Goal: Transaction & Acquisition: Purchase product/service

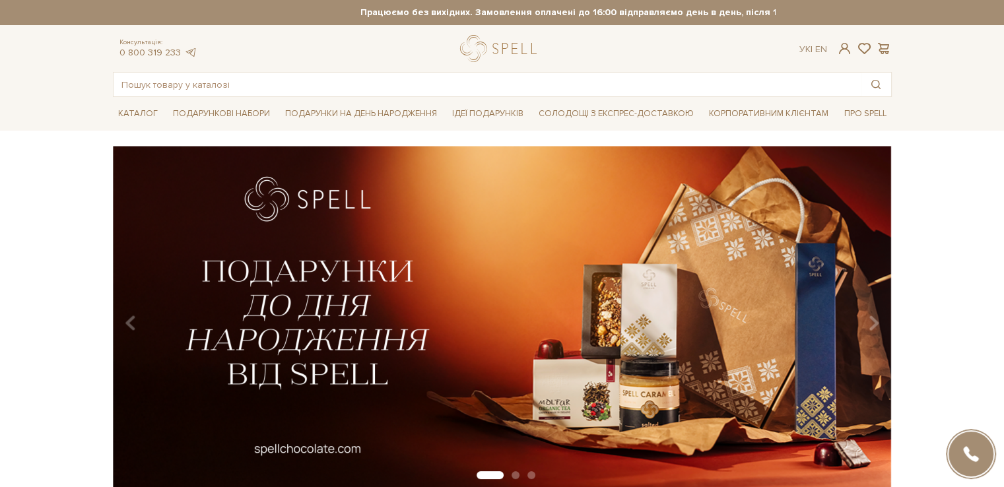
type input "[EMAIL_ADDRESS][DOMAIN_NAME]"
drag, startPoint x: 845, startPoint y: 40, endPoint x: 841, endPoint y: 52, distance: 11.9
click at [845, 40] on div "Консультація: 0 800 319 233 Ук | En |" at bounding box center [502, 48] width 795 height 27
click at [844, 46] on span at bounding box center [845, 49] width 16 height 14
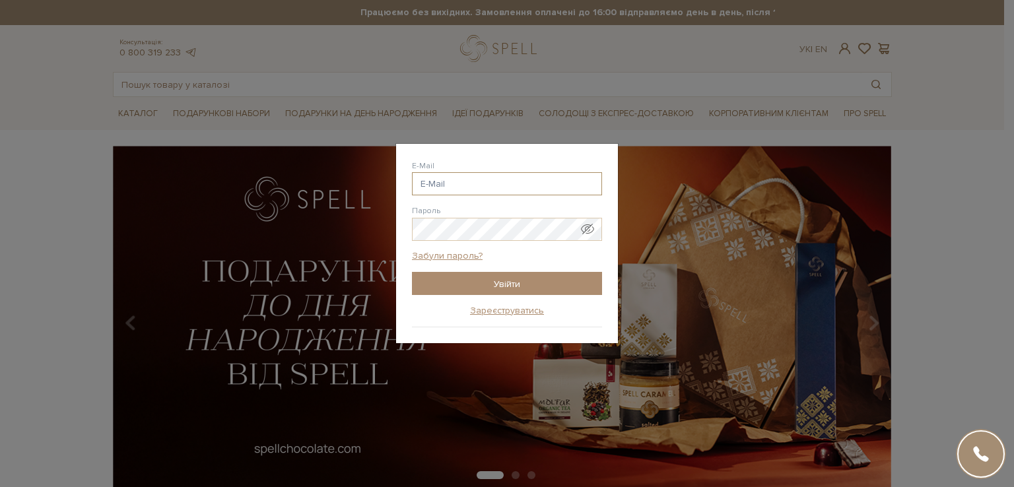
click at [523, 184] on input "E-Mail" at bounding box center [507, 183] width 190 height 23
type input "[EMAIL_ADDRESS][DOMAIN_NAME]"
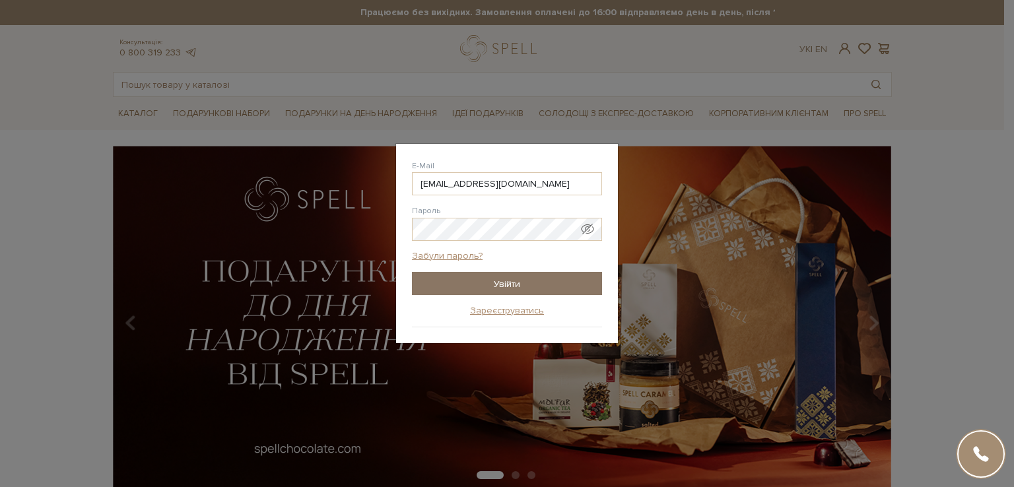
click at [504, 281] on input "Увійти" at bounding box center [507, 283] width 190 height 23
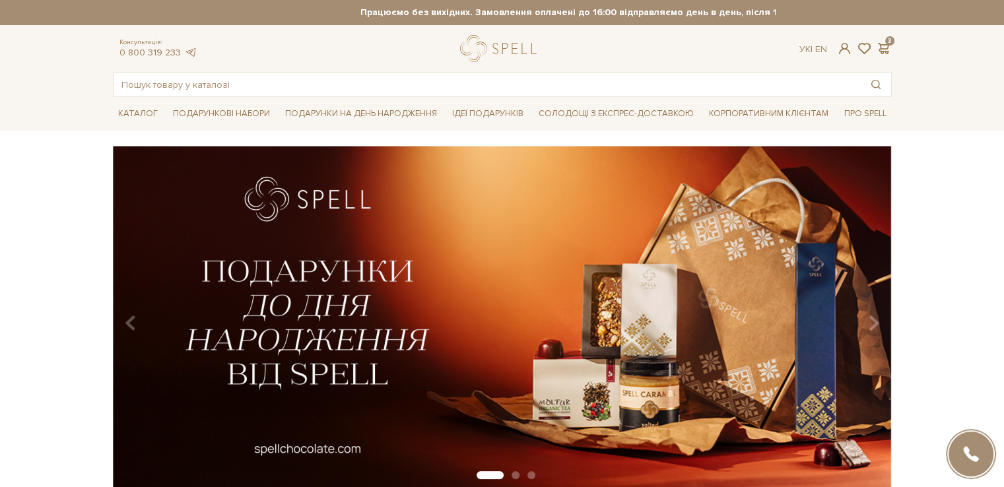
click at [43, 212] on div "slide 2 of 3" at bounding box center [502, 314] width 1004 height 336
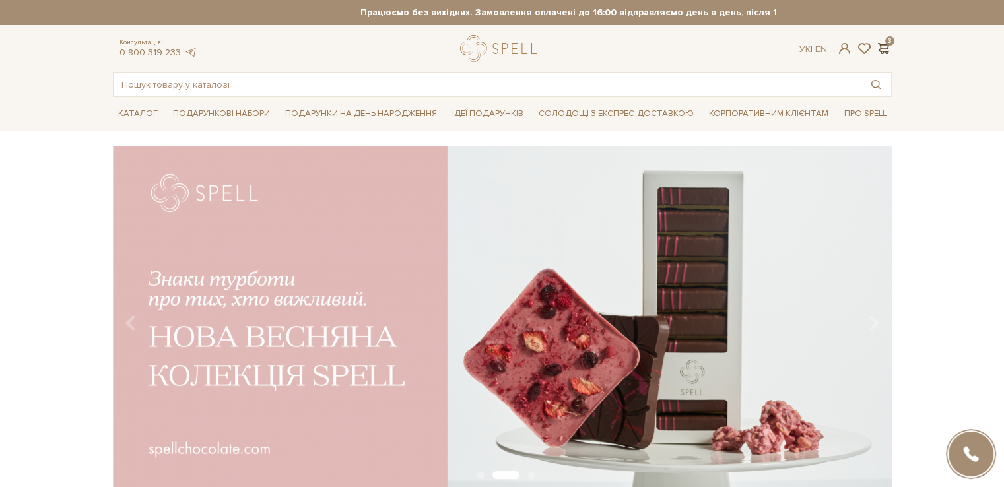
click at [888, 45] on span at bounding box center [884, 49] width 16 height 14
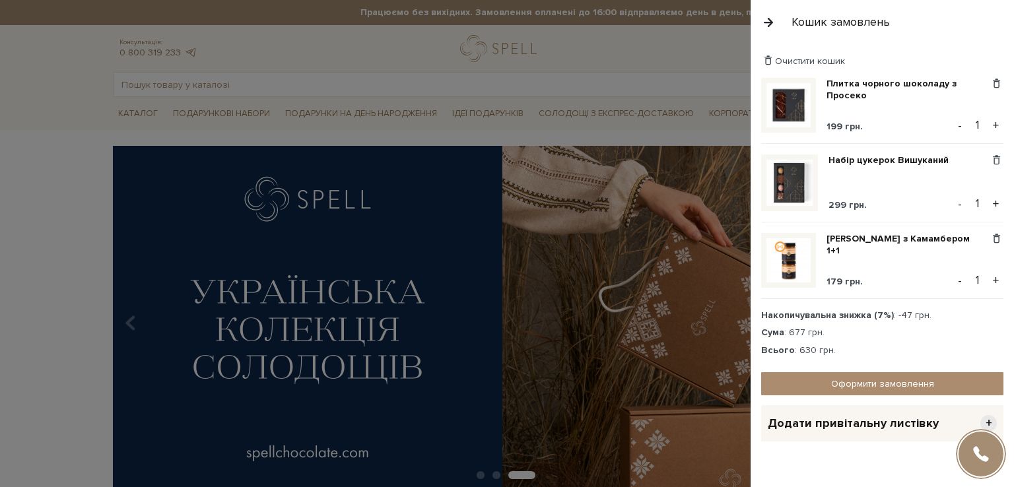
click at [699, 81] on div at bounding box center [507, 243] width 1014 height 487
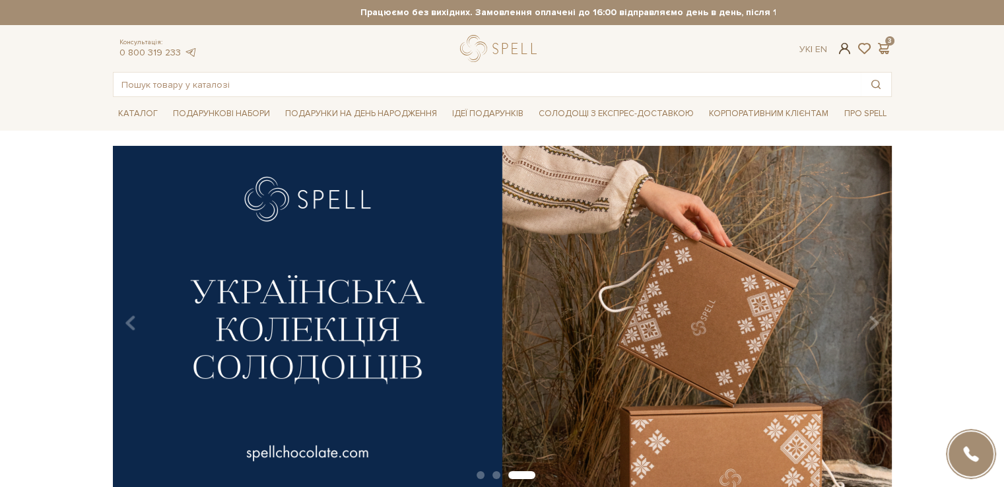
click at [841, 47] on span at bounding box center [845, 49] width 16 height 14
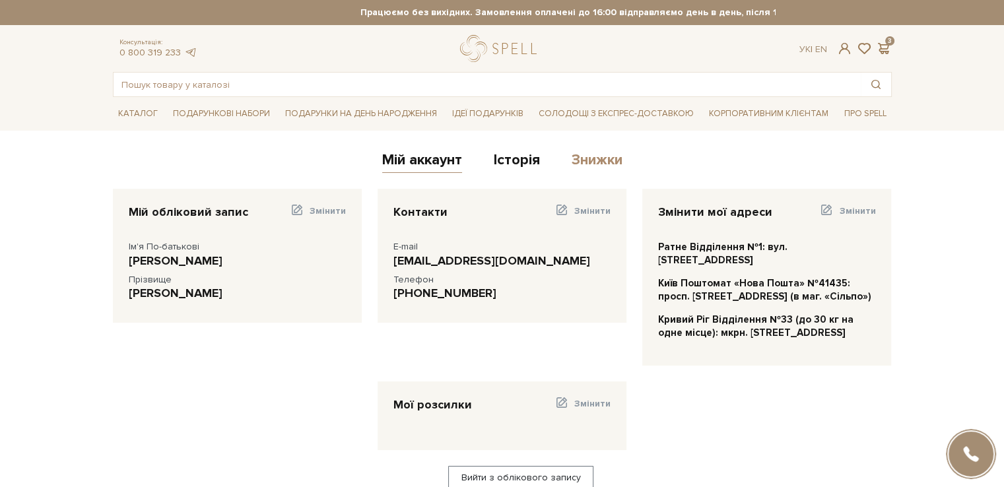
click at [607, 160] on link "Знижки" at bounding box center [597, 162] width 51 height 22
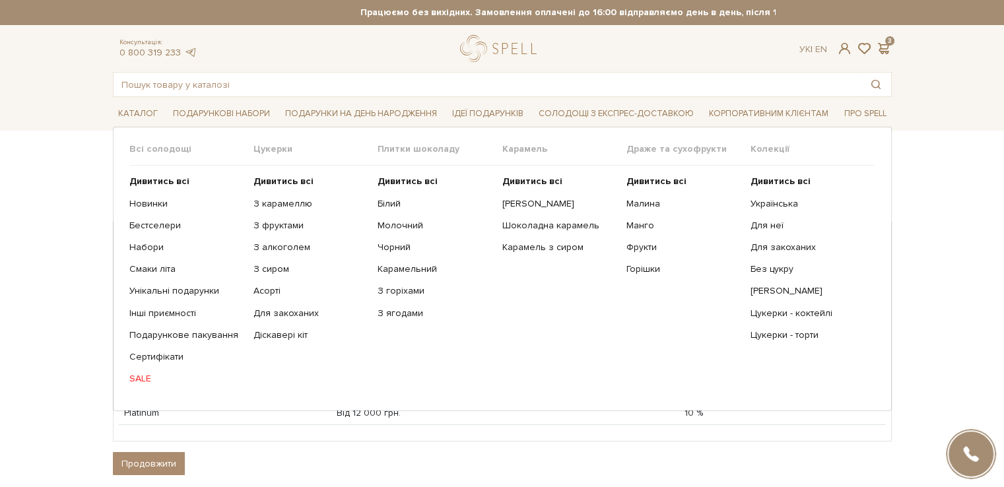
click at [137, 375] on link "SALE" at bounding box center [186, 379] width 114 height 12
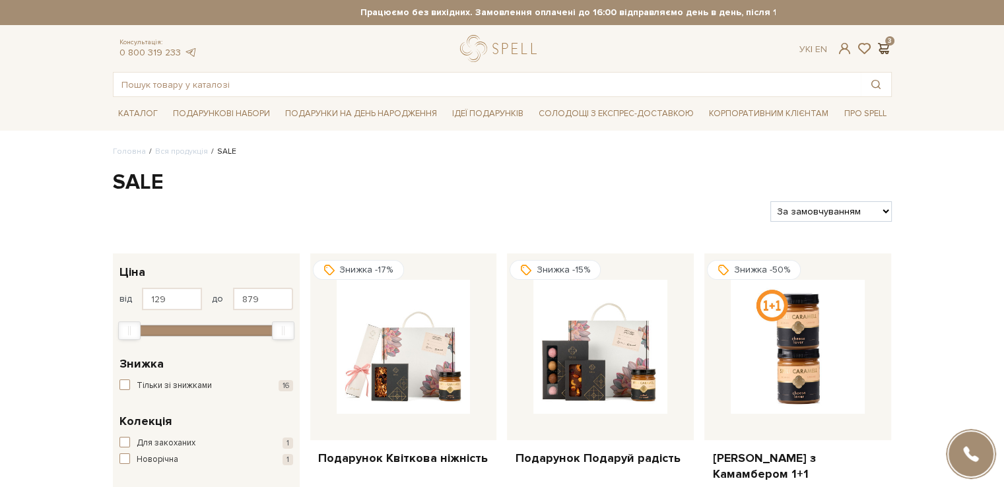
click at [887, 46] on span at bounding box center [884, 49] width 16 height 14
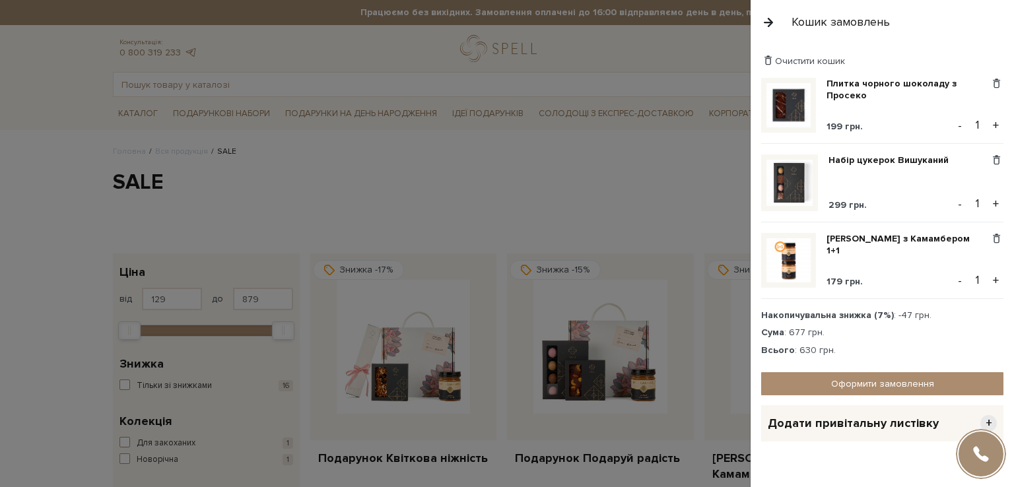
click at [617, 165] on div at bounding box center [507, 243] width 1014 height 487
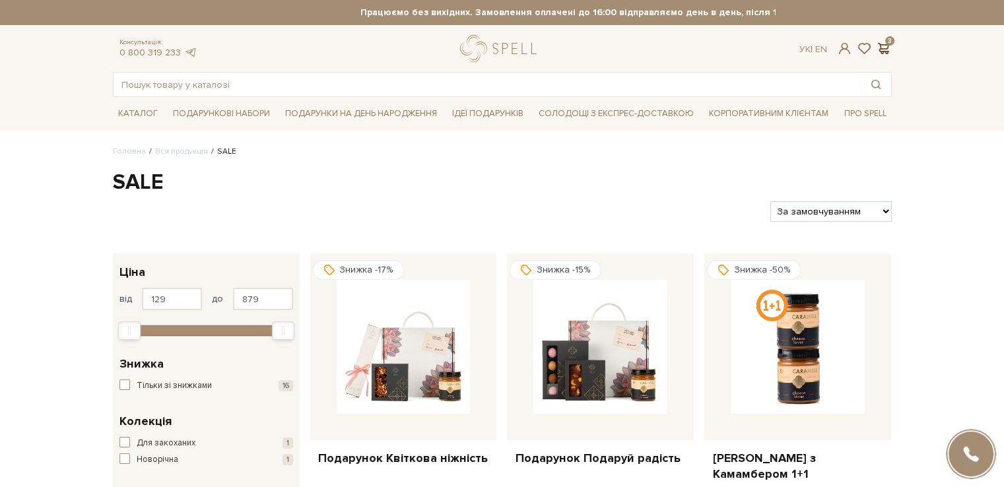
click at [887, 46] on span at bounding box center [884, 49] width 16 height 14
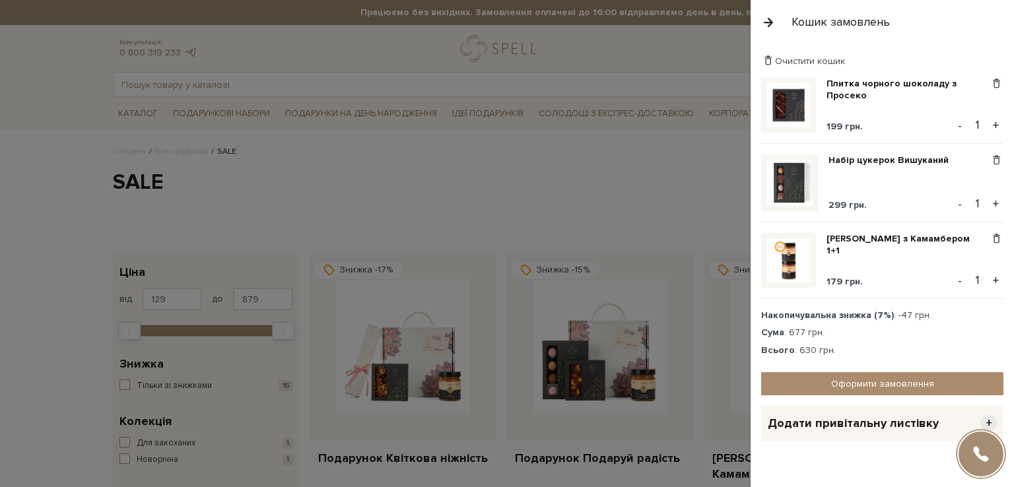
click at [638, 164] on div at bounding box center [507, 243] width 1014 height 487
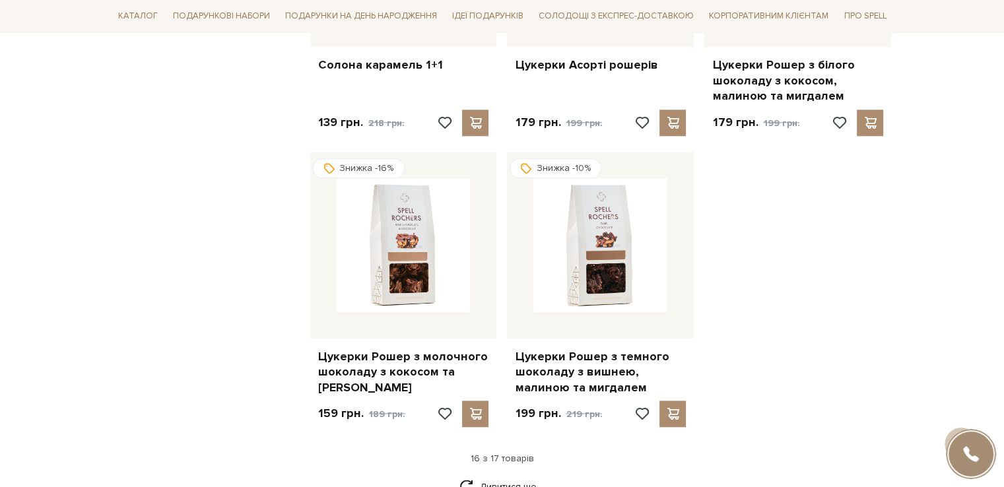
scroll to position [1519, 0]
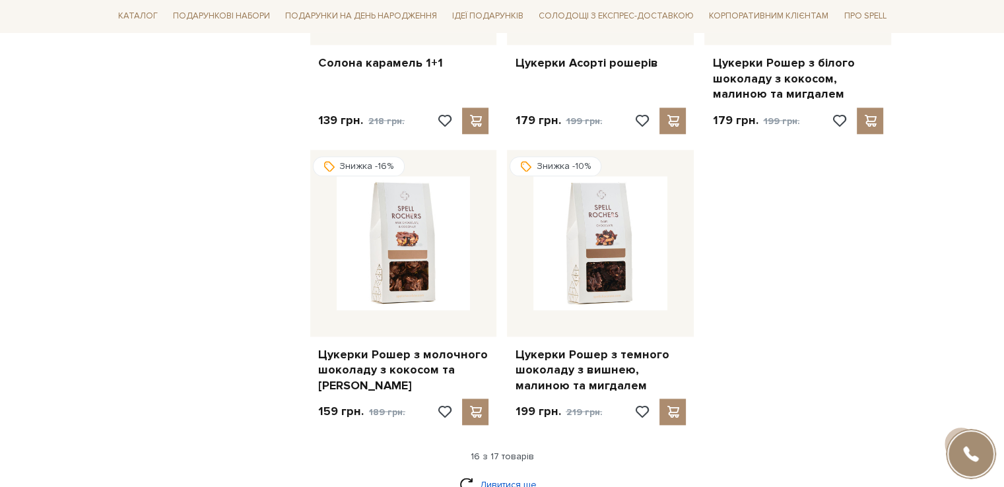
click at [520, 473] on link "Дивитися ще" at bounding box center [503, 484] width 86 height 23
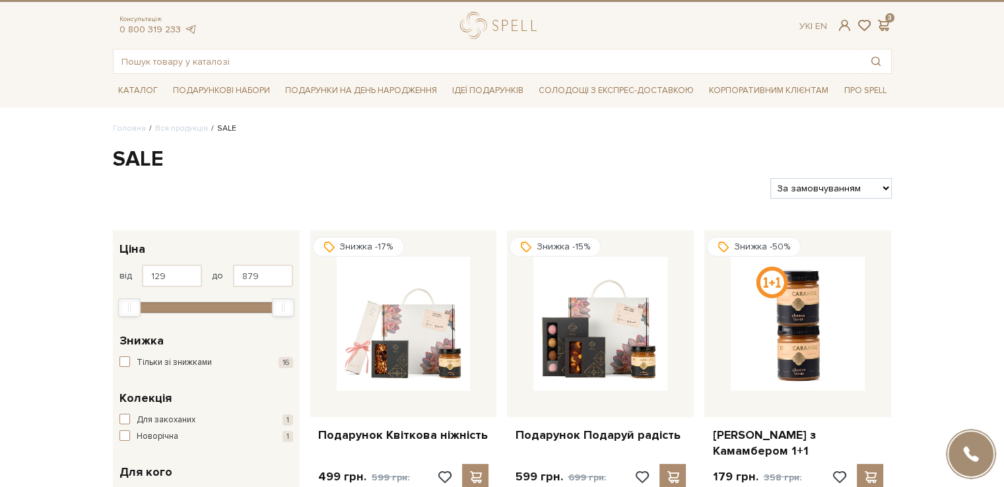
scroll to position [0, 0]
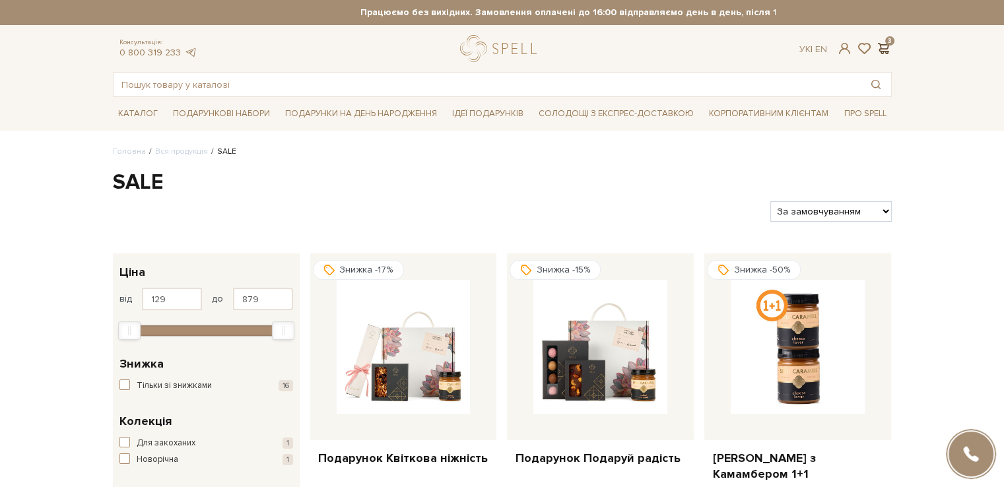
click at [887, 46] on span at bounding box center [884, 49] width 16 height 14
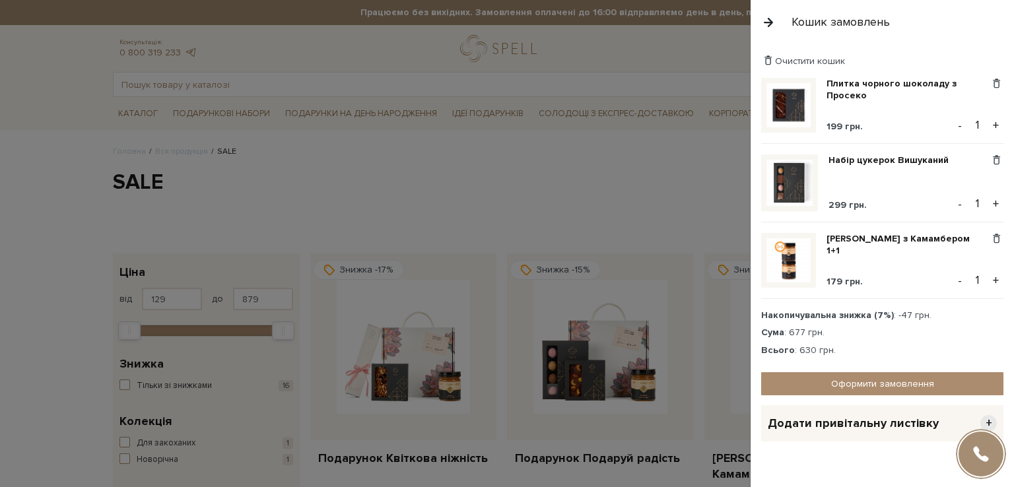
click at [617, 149] on div at bounding box center [507, 243] width 1014 height 487
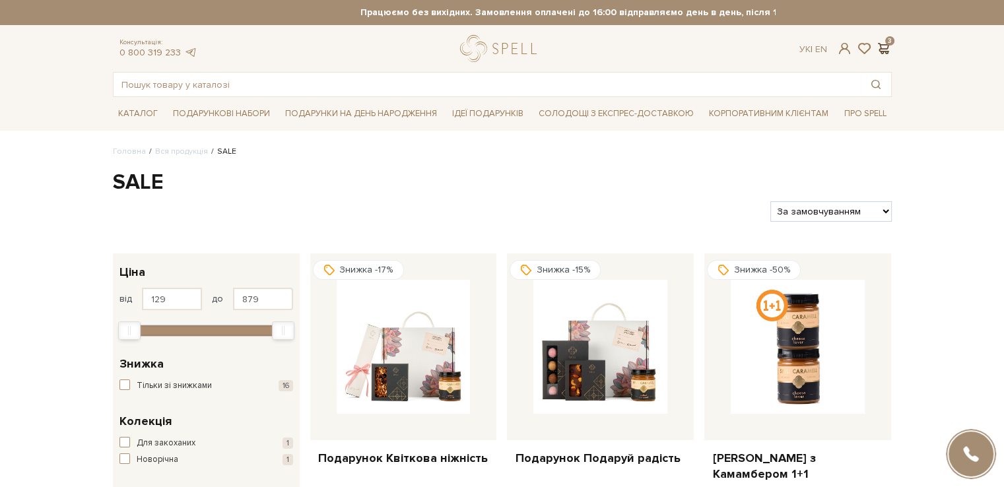
click at [887, 48] on span at bounding box center [884, 49] width 16 height 14
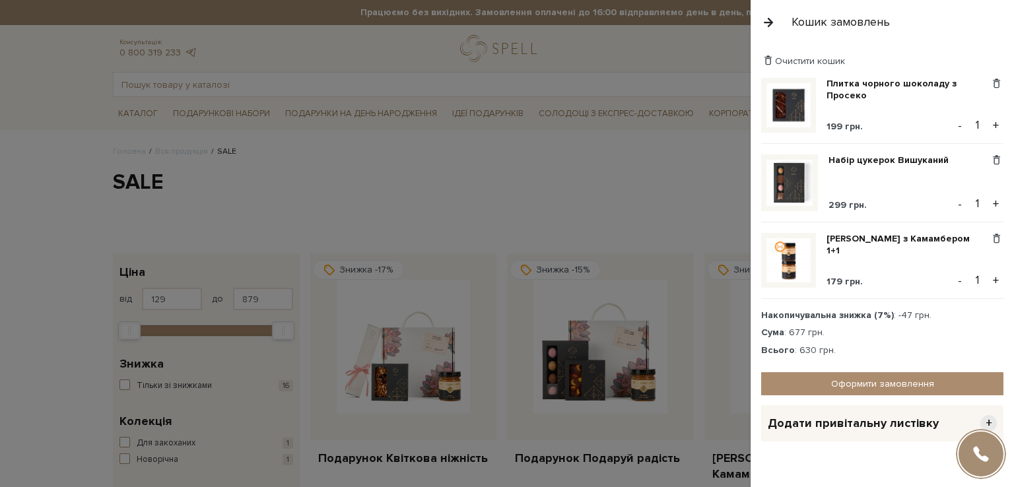
click at [563, 170] on div at bounding box center [507, 243] width 1014 height 487
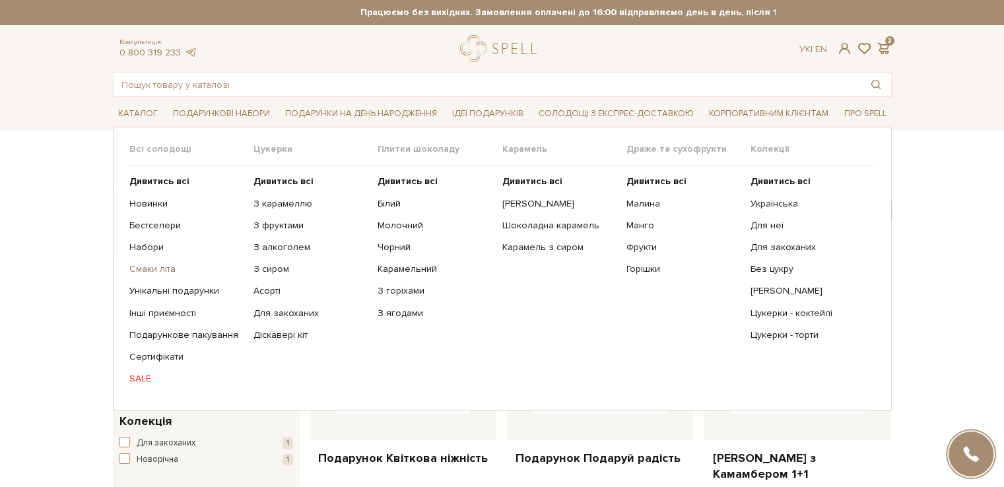
click at [151, 269] on link "Смаки літа" at bounding box center [186, 269] width 114 height 12
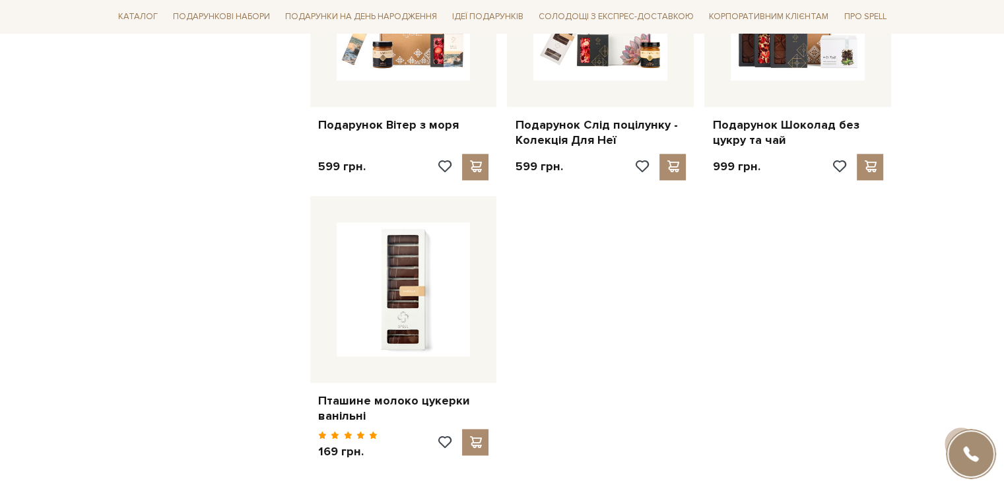
scroll to position [1783, 0]
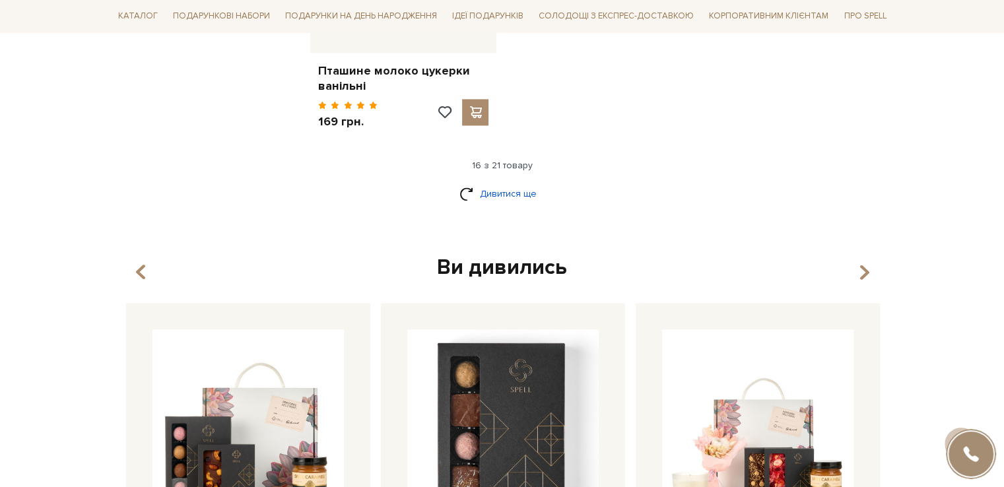
click at [528, 190] on link "Дивитися ще" at bounding box center [503, 193] width 86 height 23
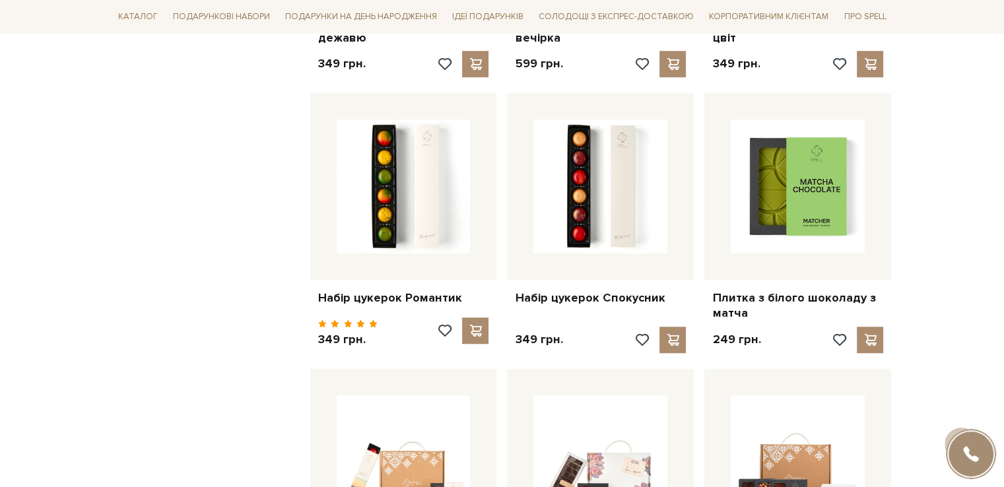
scroll to position [0, 0]
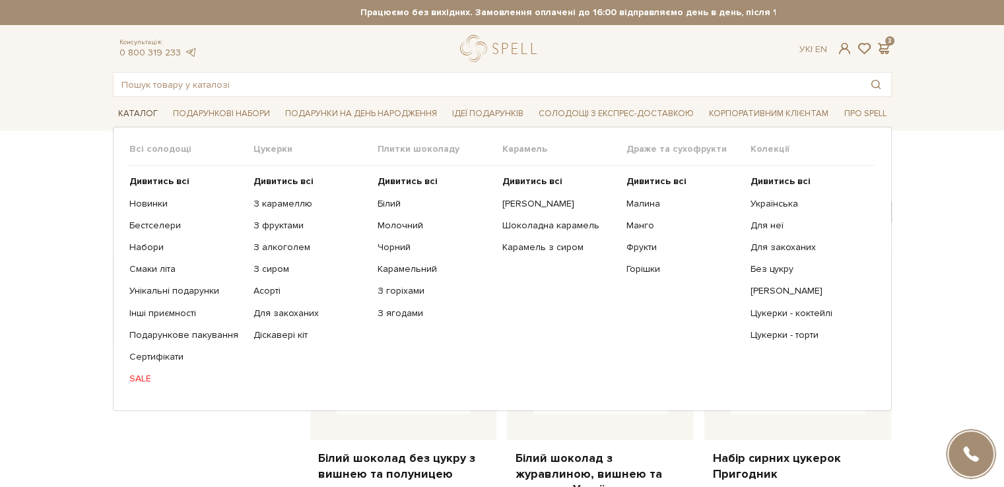
click at [144, 111] on span "Каталог" at bounding box center [138, 114] width 50 height 20
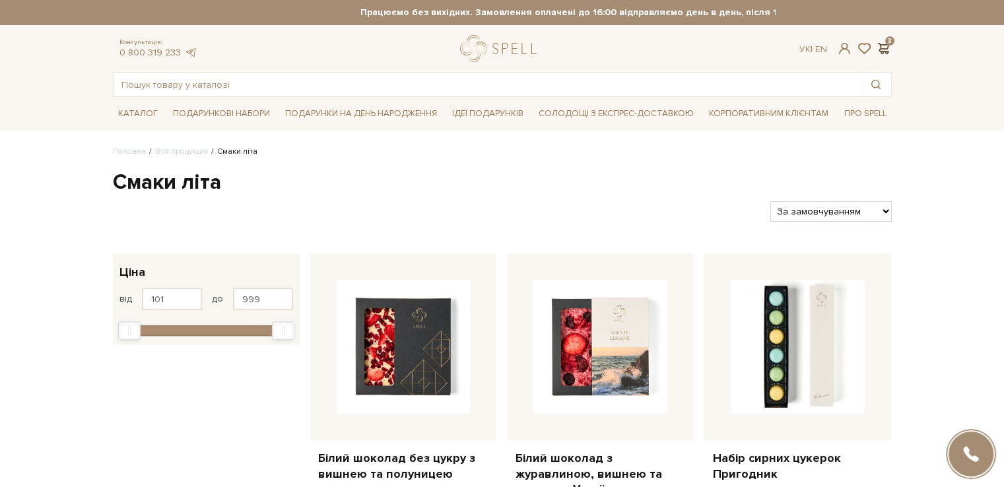
click at [889, 48] on span at bounding box center [884, 49] width 16 height 14
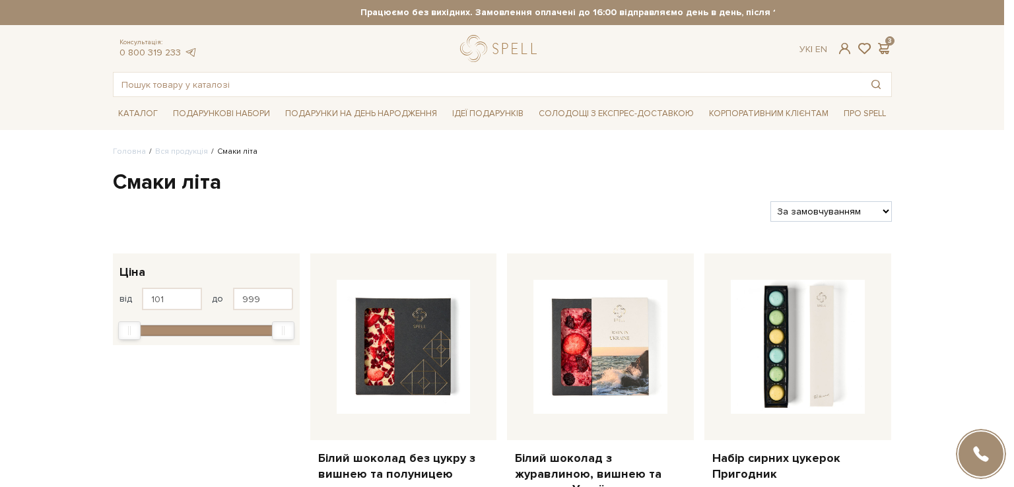
click at [9, 219] on div at bounding box center [507, 243] width 1014 height 487
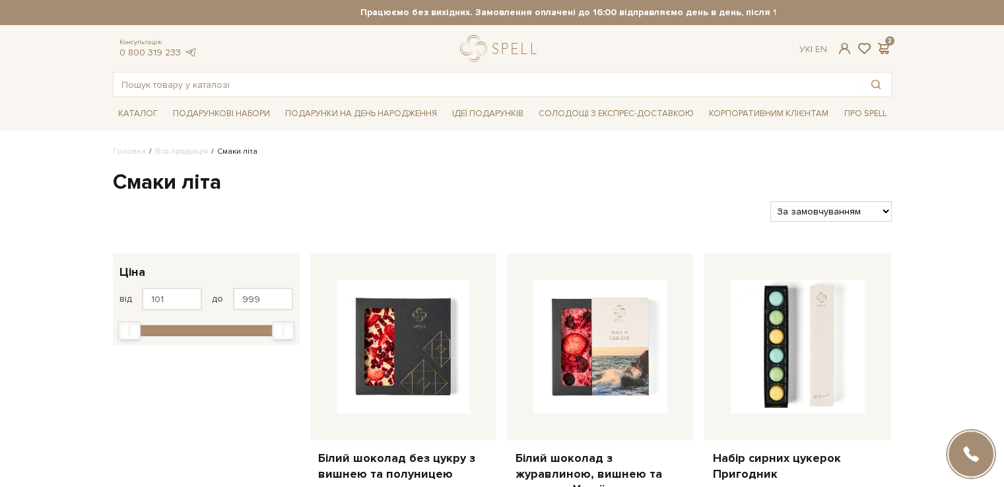
click at [882, 52] on span at bounding box center [884, 49] width 16 height 14
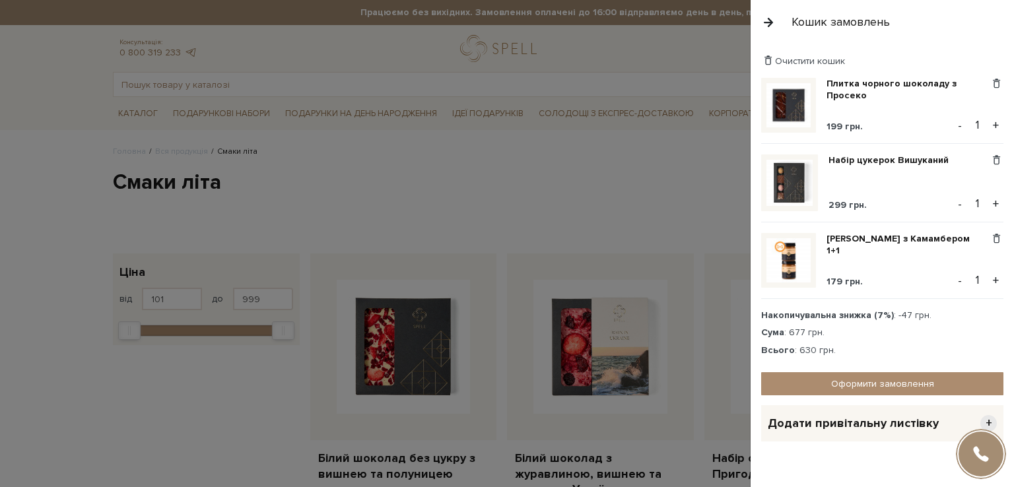
click at [591, 165] on div at bounding box center [507, 243] width 1014 height 487
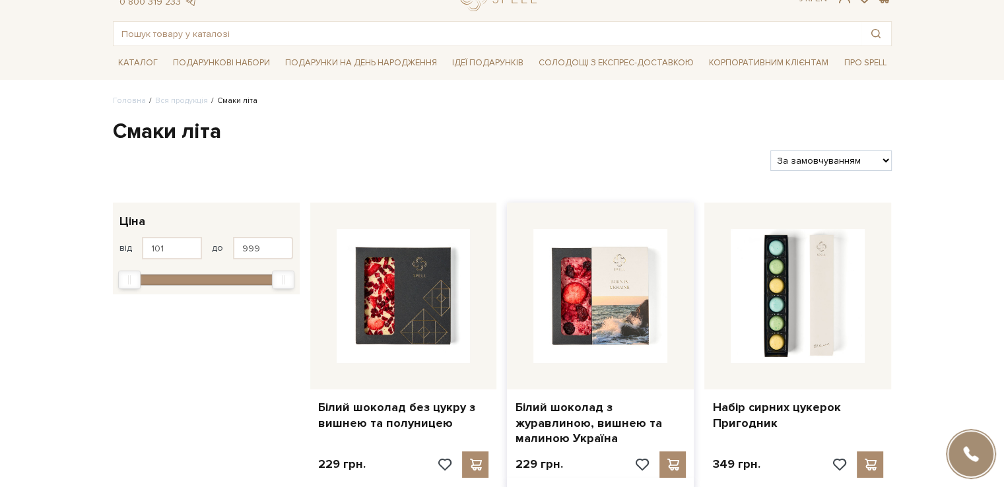
scroll to position [66, 0]
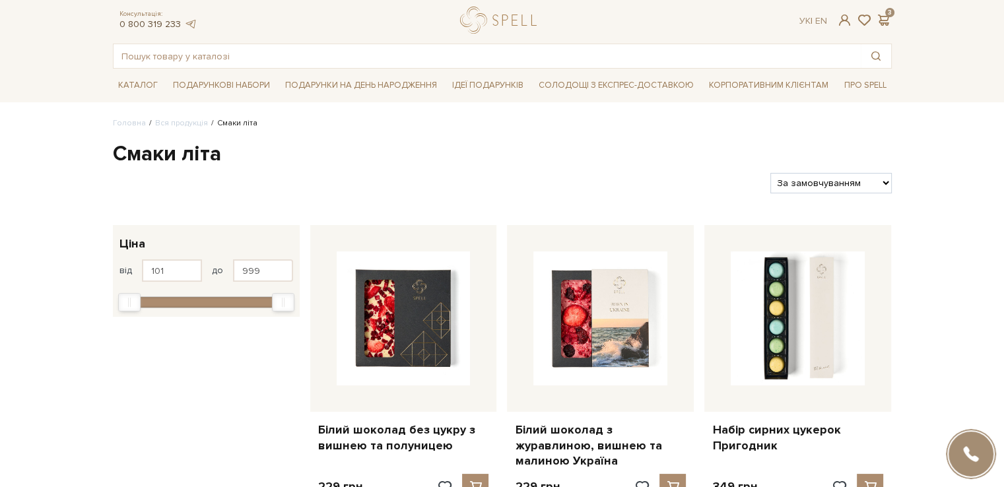
scroll to position [0, 0]
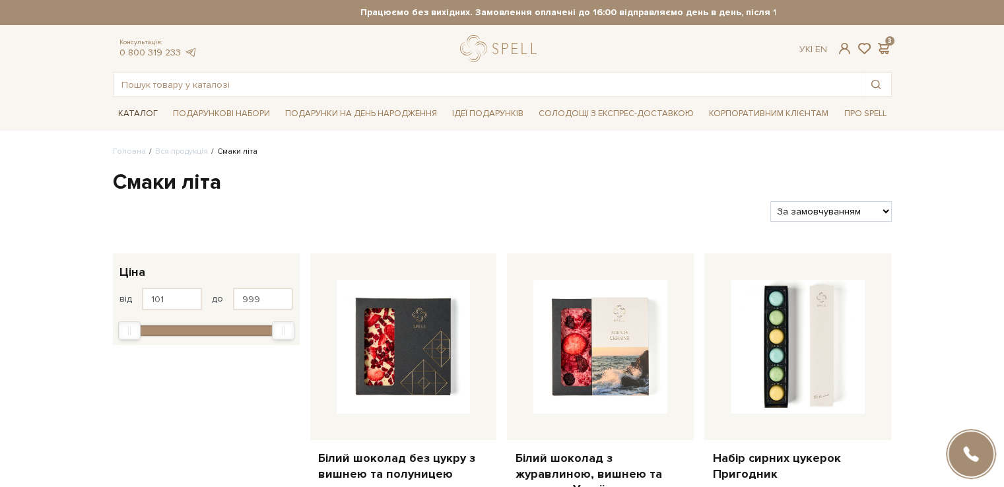
click at [138, 112] on span "Каталог" at bounding box center [138, 114] width 50 height 20
click at [769, 112] on link "Корпоративним клієнтам" at bounding box center [769, 113] width 130 height 22
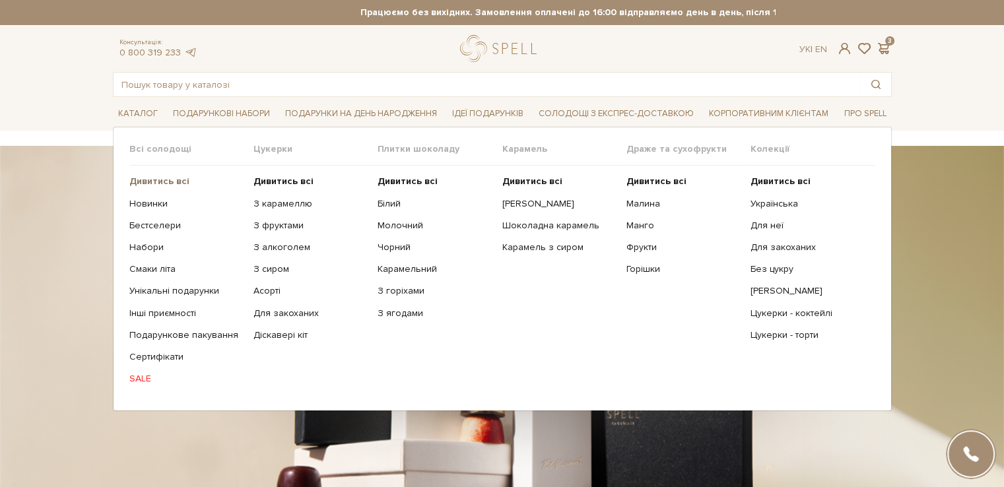
click at [158, 180] on b "Дивитись всі" at bounding box center [159, 181] width 60 height 11
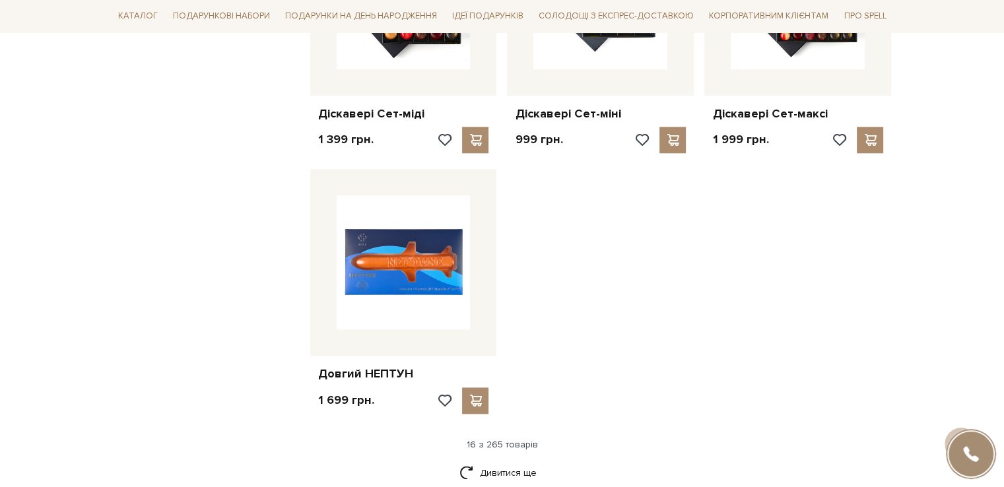
scroll to position [1585, 0]
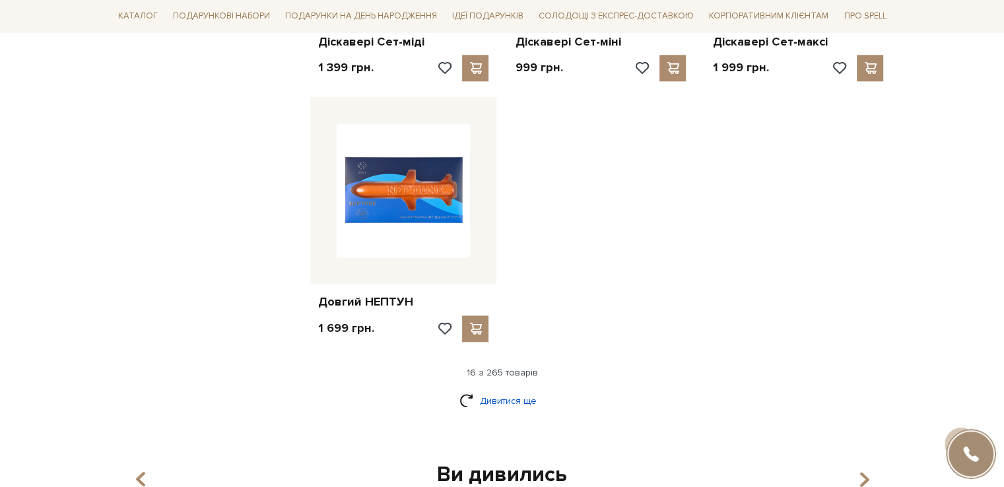
click at [526, 398] on link "Дивитися ще" at bounding box center [503, 401] width 86 height 23
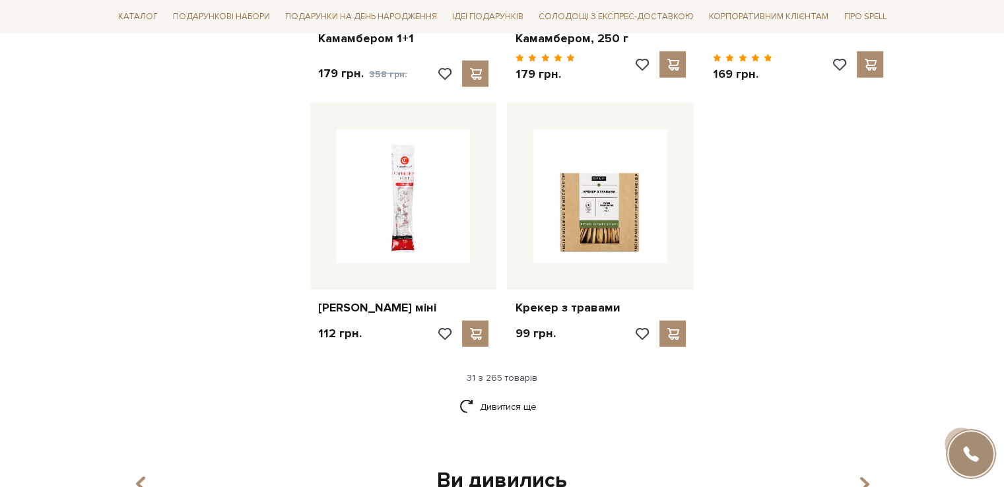
scroll to position [3037, 0]
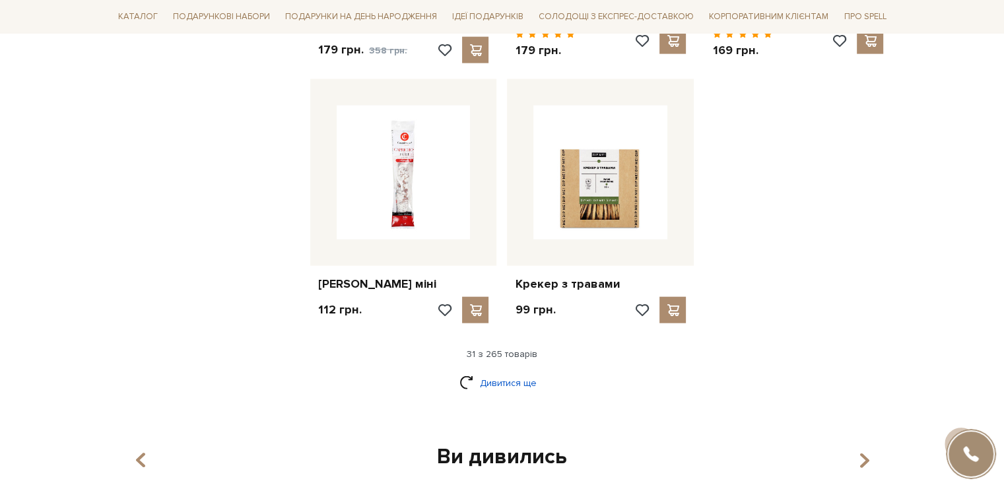
click at [524, 383] on link "Дивитися ще" at bounding box center [503, 383] width 86 height 23
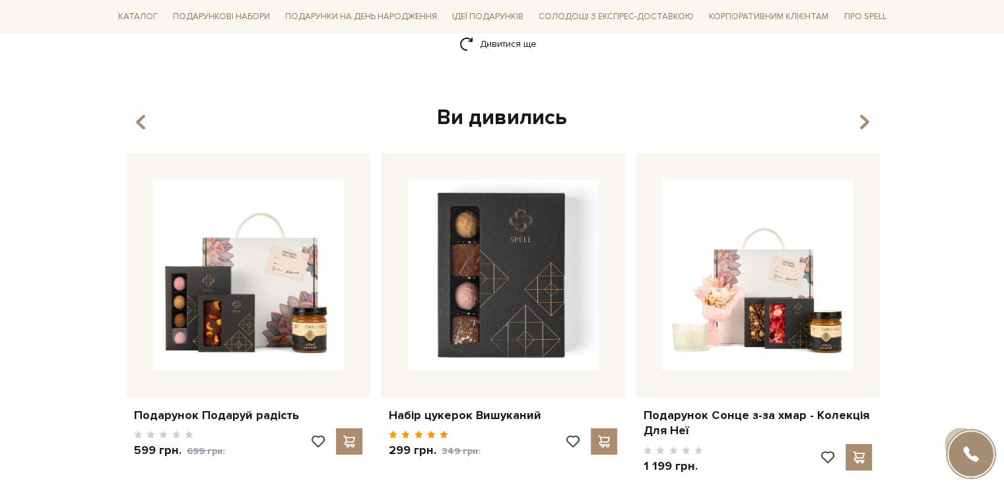
scroll to position [4622, 0]
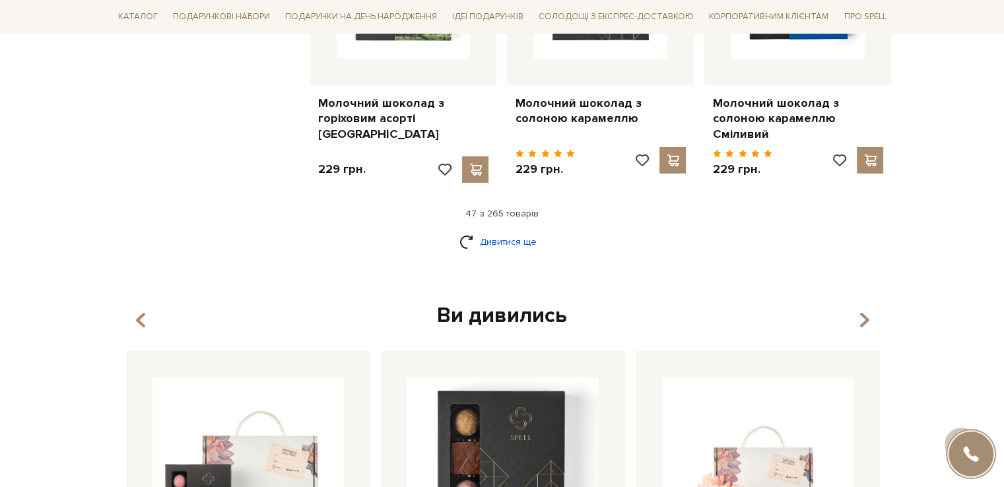
click at [520, 230] on link "Дивитися ще" at bounding box center [503, 241] width 86 height 23
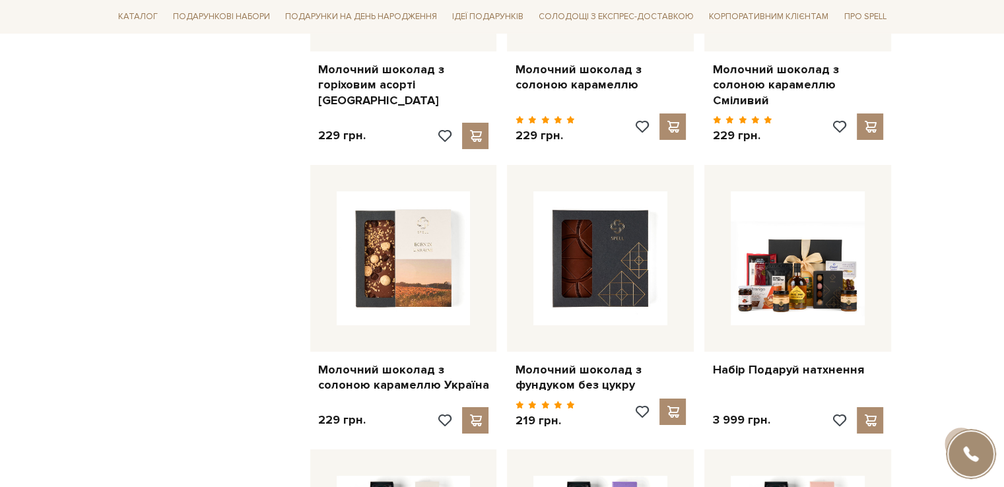
scroll to position [0, 0]
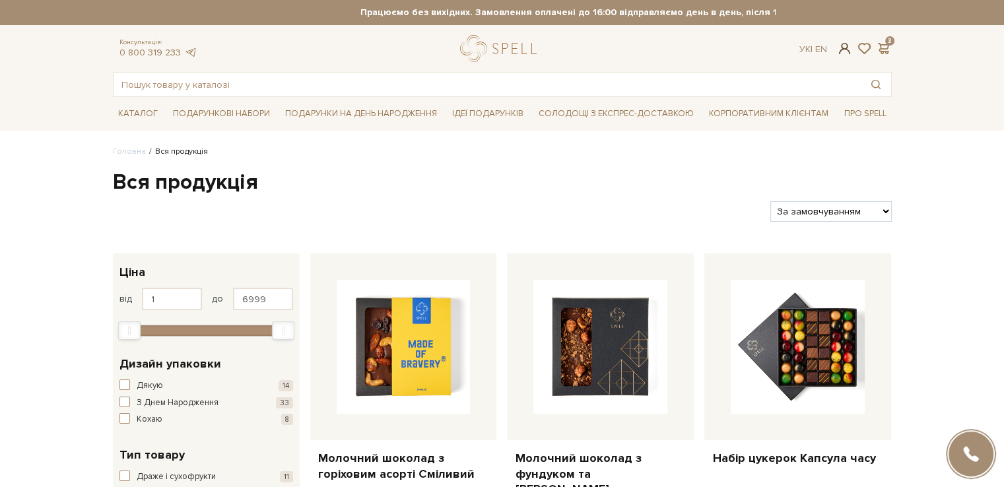
click at [848, 50] on span at bounding box center [845, 49] width 16 height 14
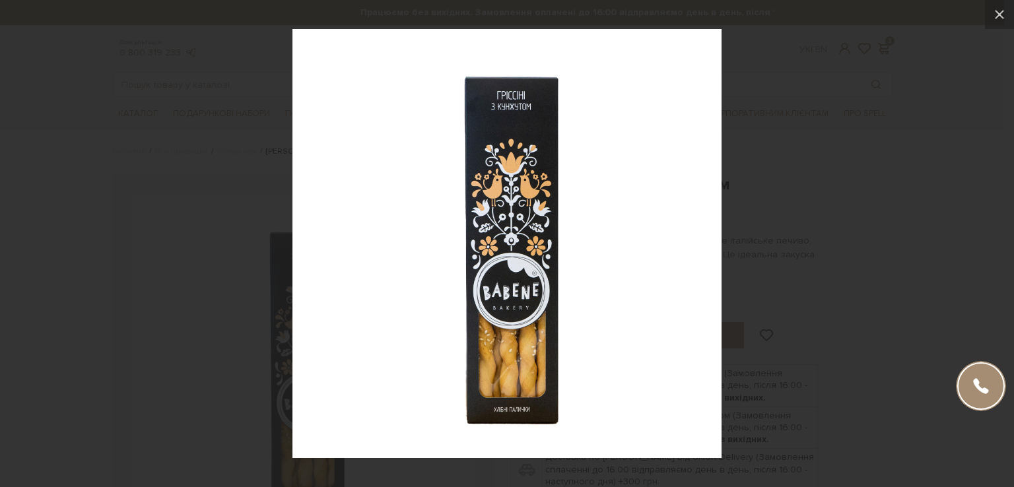
click at [946, 232] on div at bounding box center [507, 243] width 1014 height 487
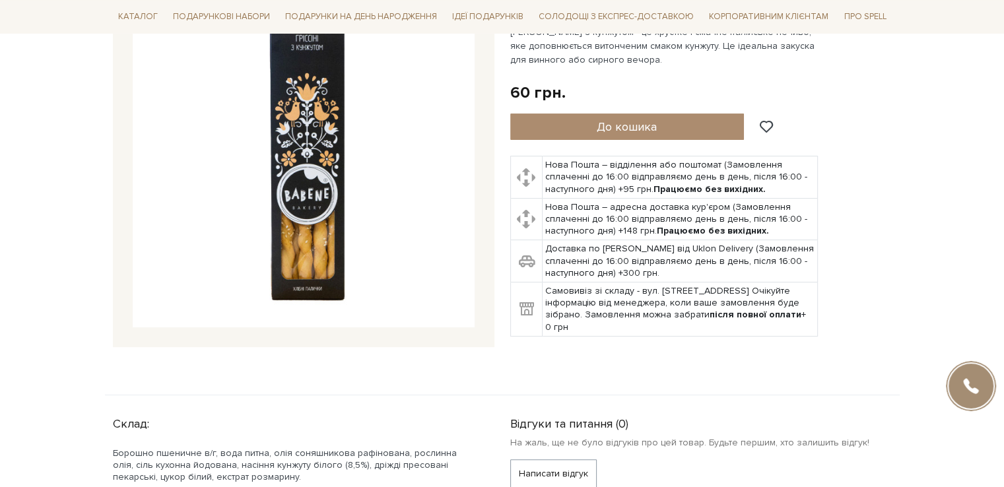
scroll to position [132, 0]
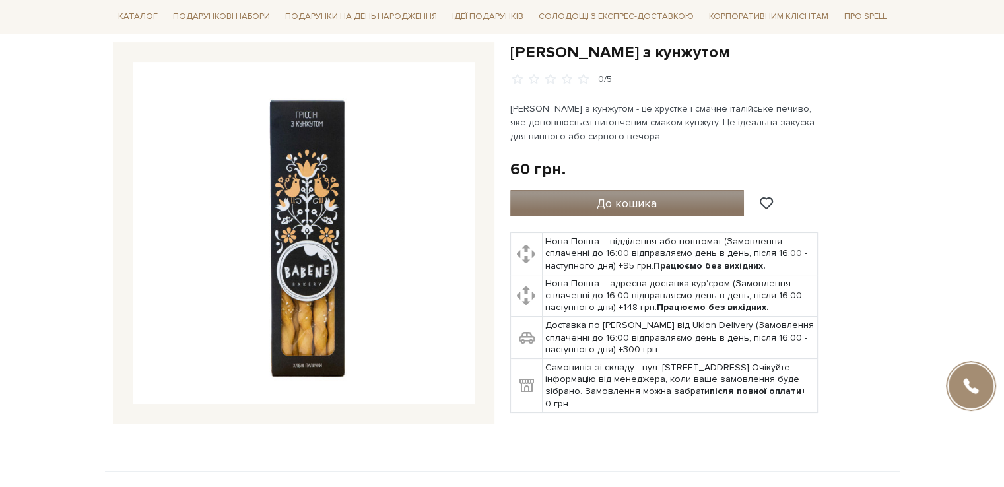
click at [621, 202] on span "До кошика" at bounding box center [627, 203] width 60 height 15
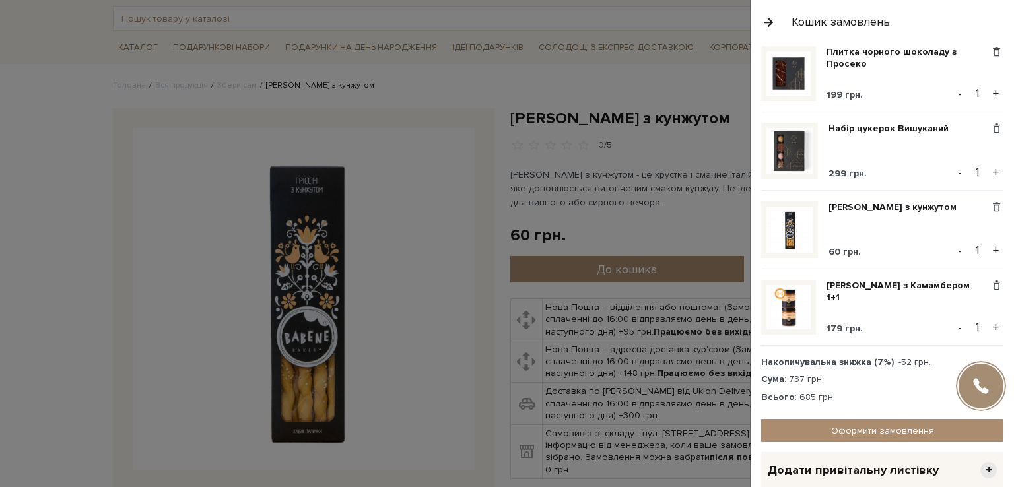
scroll to position [0, 0]
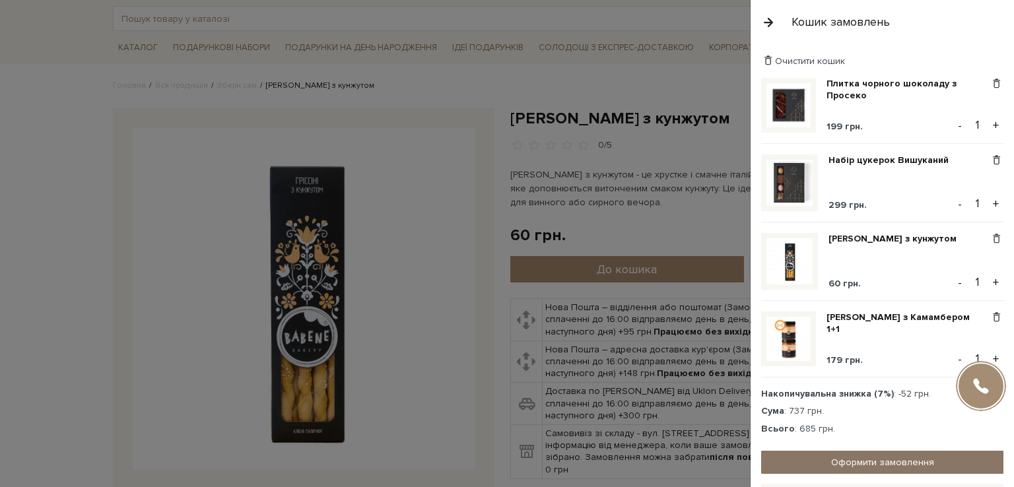
click at [859, 461] on link "Оформити замовлення" at bounding box center [882, 462] width 242 height 23
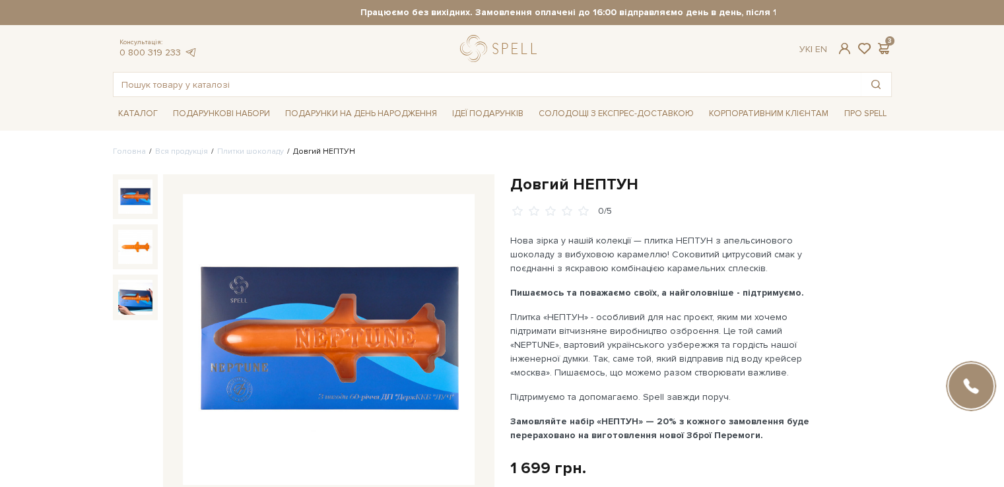
click at [365, 357] on img at bounding box center [329, 340] width 292 height 292
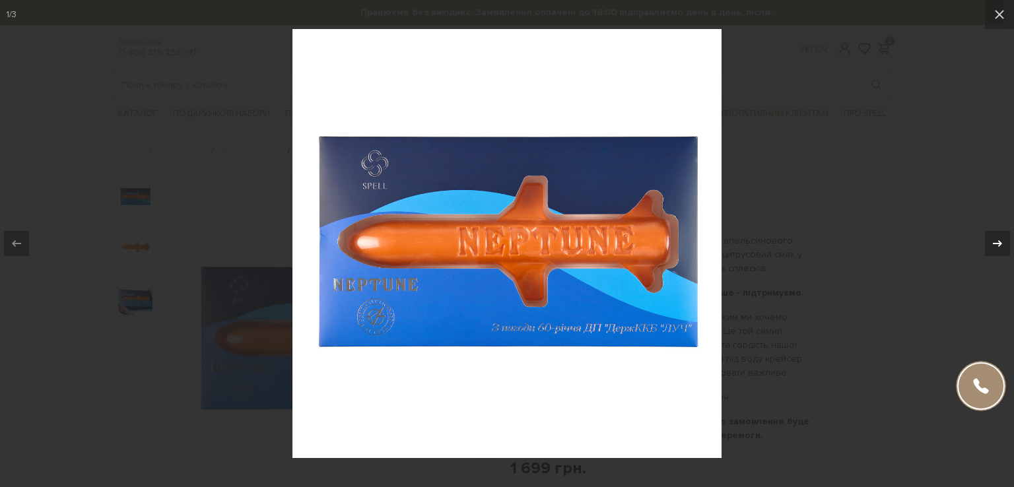
click at [1001, 240] on icon at bounding box center [998, 244] width 16 height 16
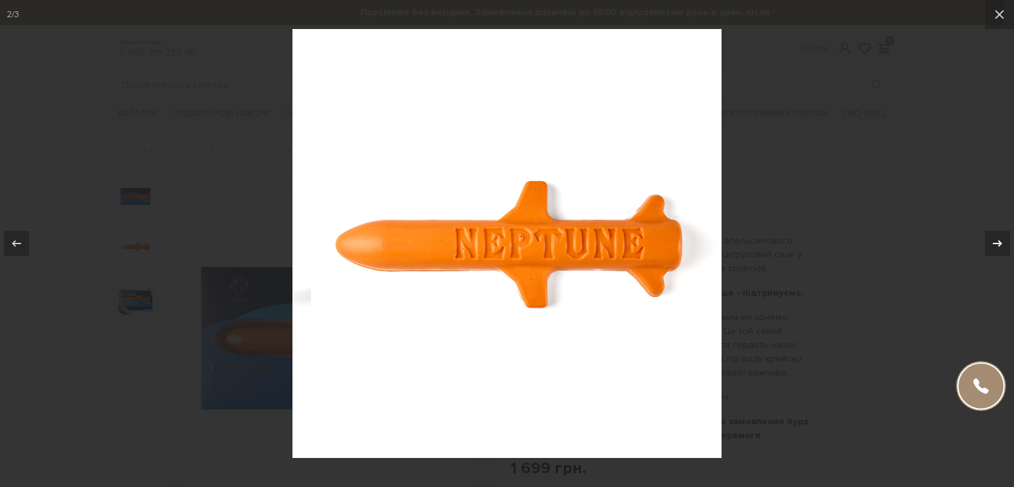
click at [1001, 240] on icon at bounding box center [998, 244] width 16 height 16
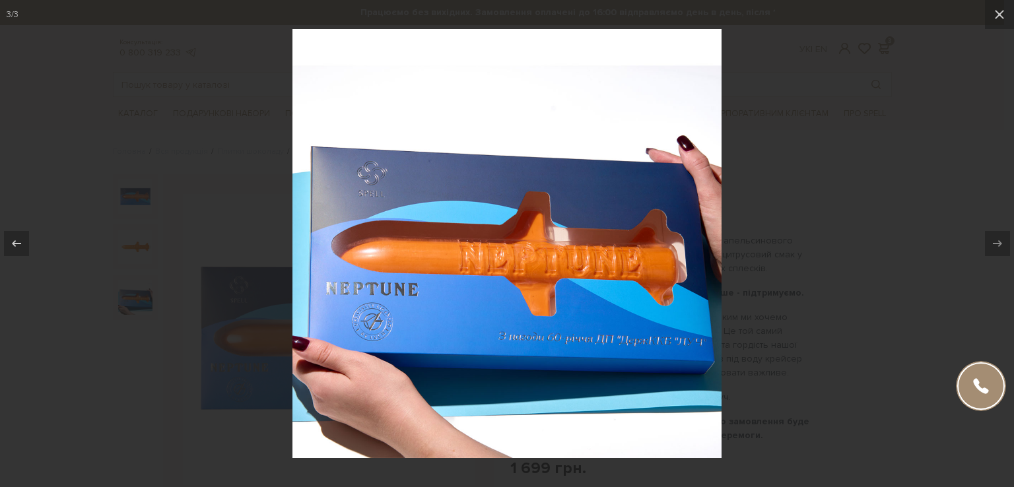
click at [954, 283] on div at bounding box center [507, 243] width 1014 height 487
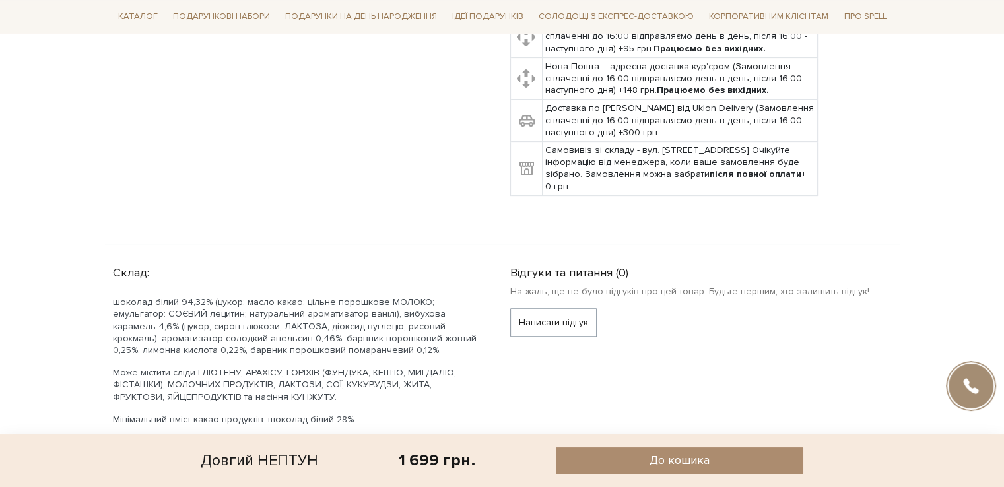
scroll to position [594, 0]
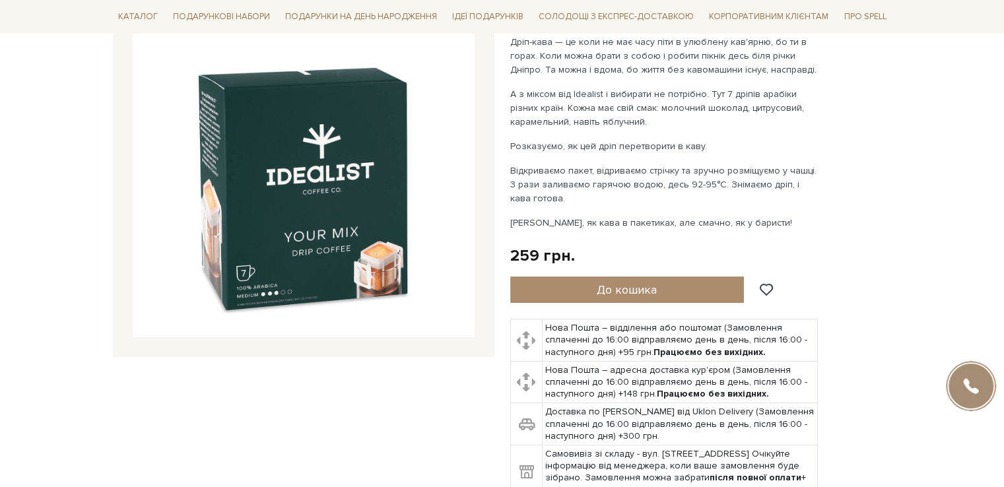
scroll to position [66, 0]
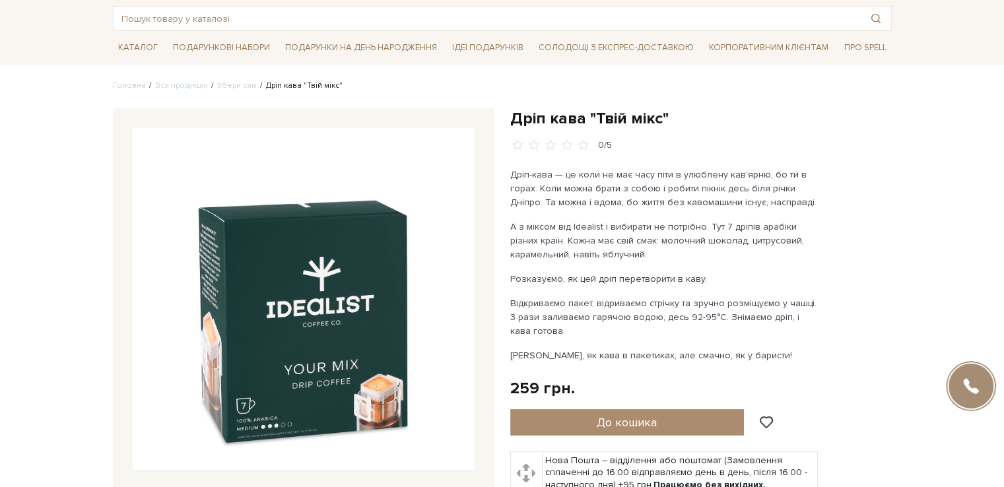
drag, startPoint x: 44, startPoint y: 94, endPoint x: 60, endPoint y: 94, distance: 16.5
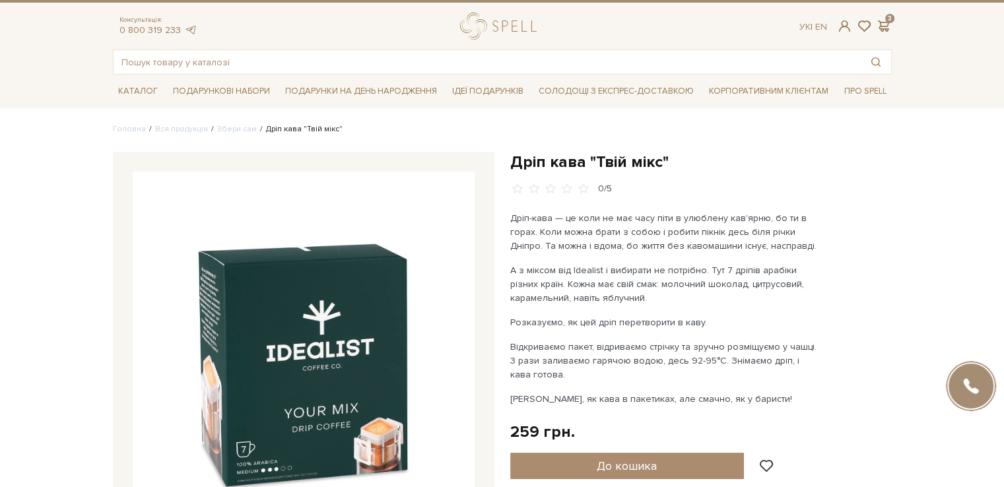
scroll to position [0, 0]
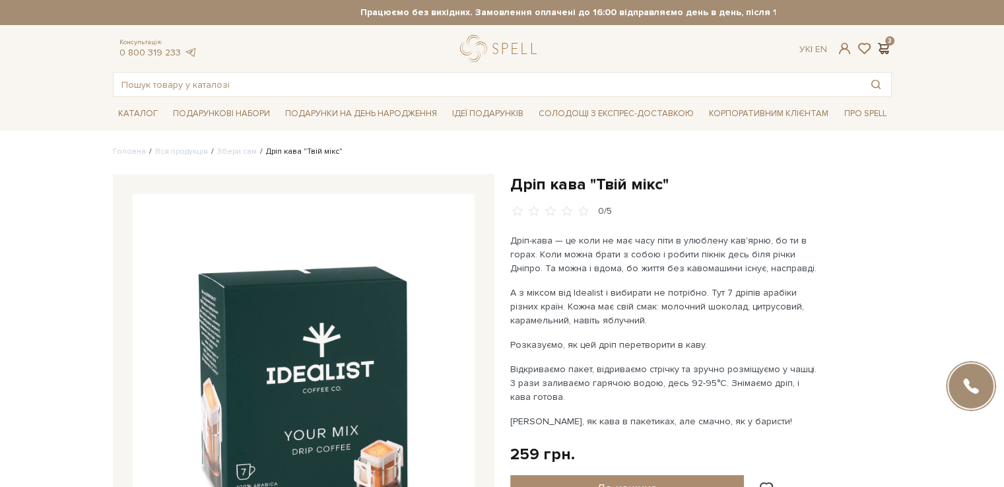
click at [888, 46] on span at bounding box center [884, 49] width 16 height 14
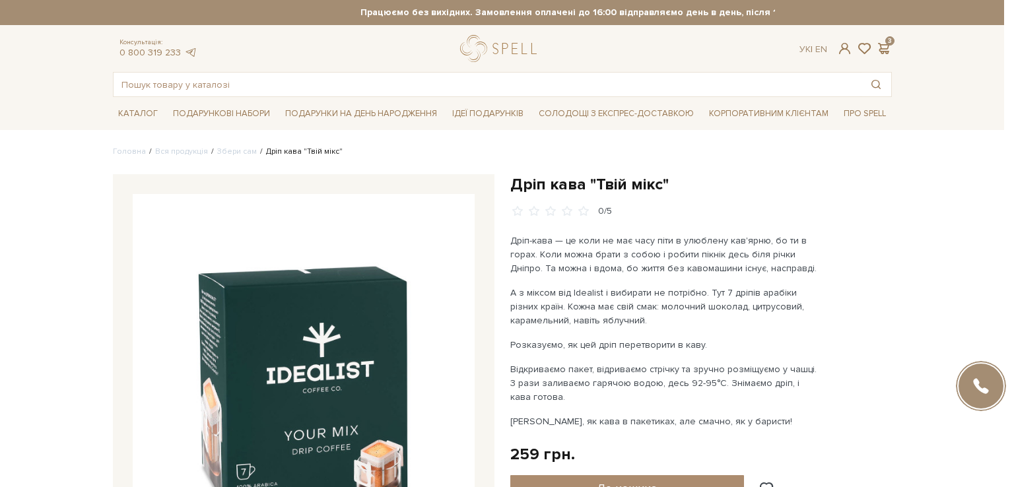
click at [21, 259] on div at bounding box center [507, 243] width 1014 height 487
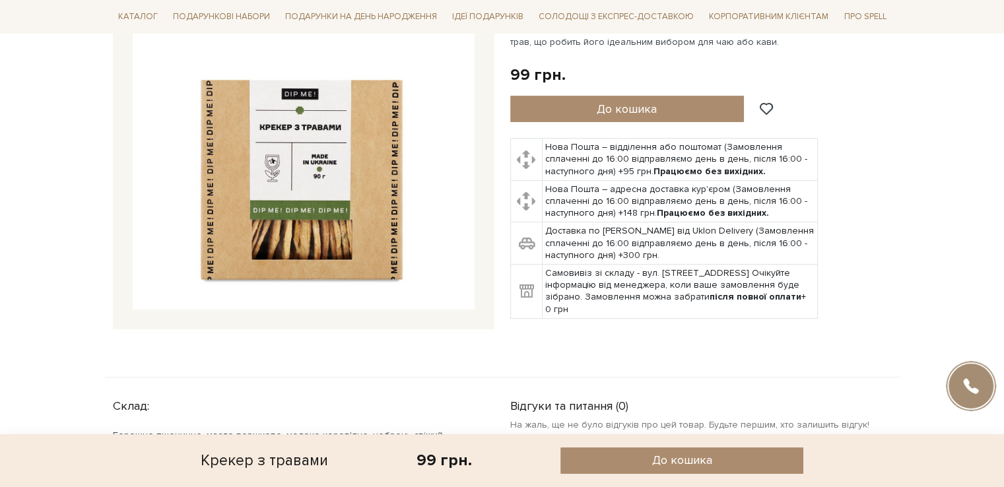
scroll to position [396, 0]
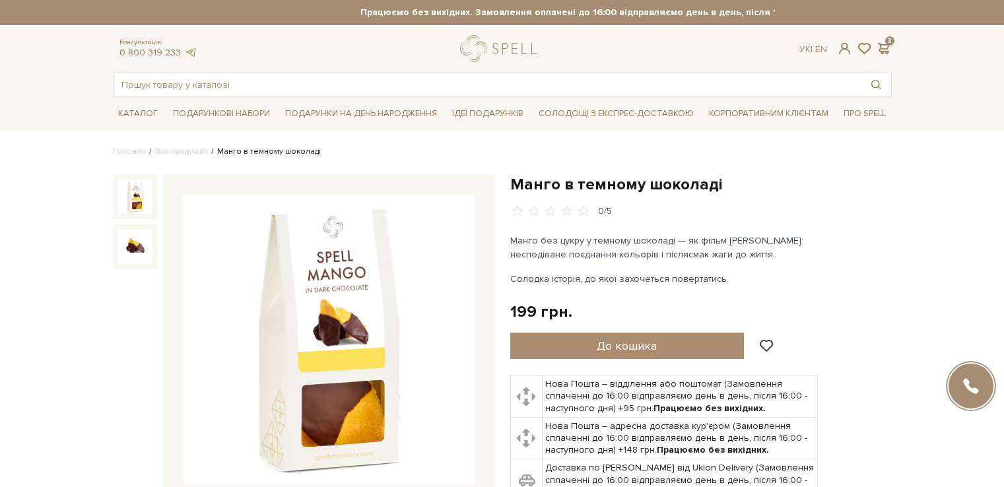
click at [342, 265] on img at bounding box center [329, 340] width 292 height 292
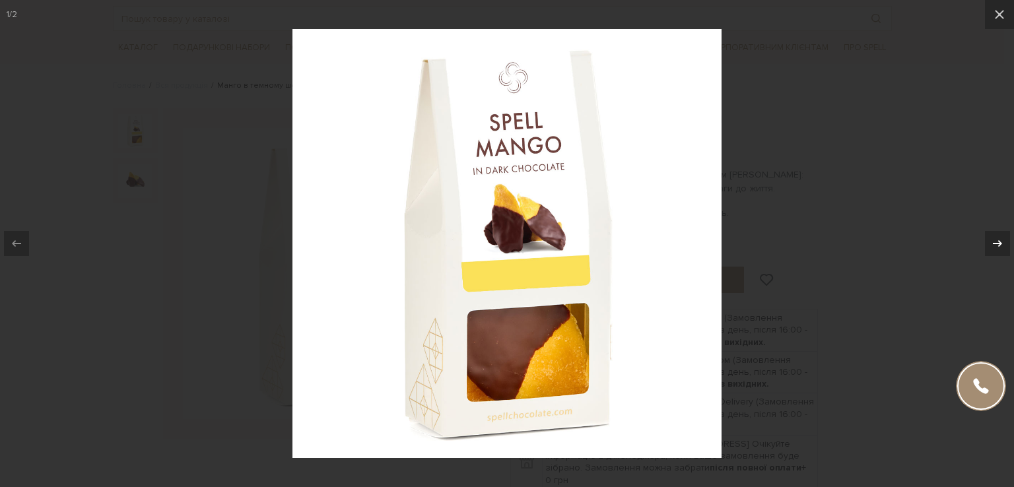
click at [1004, 239] on icon at bounding box center [998, 244] width 16 height 16
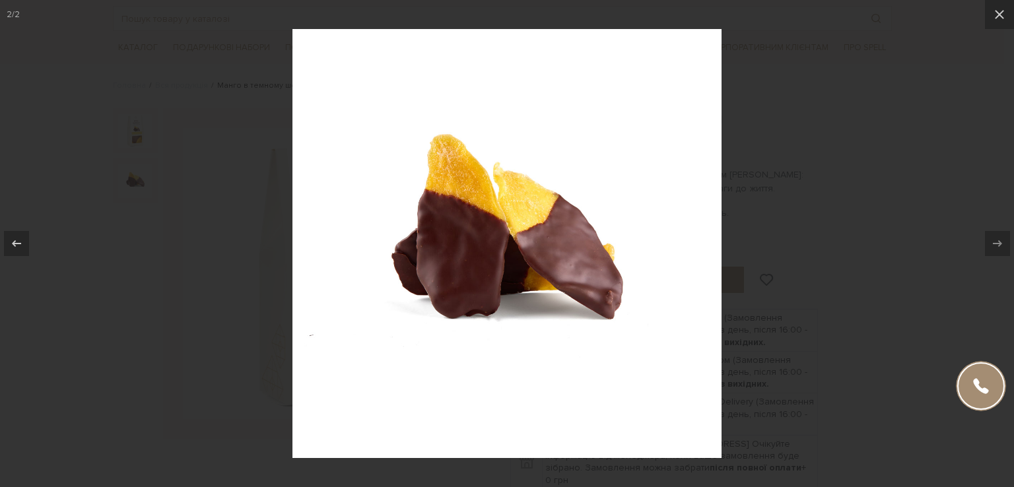
click at [917, 234] on div at bounding box center [507, 243] width 1014 height 487
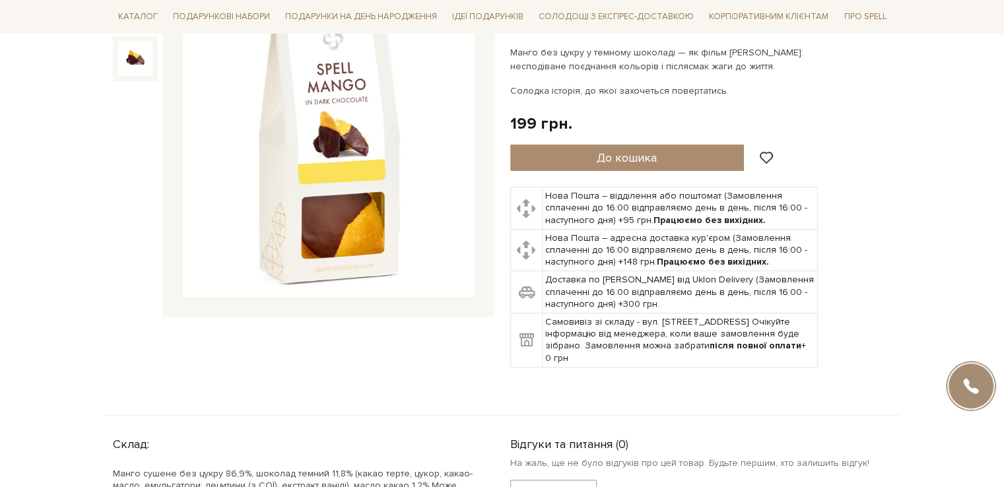
scroll to position [66, 0]
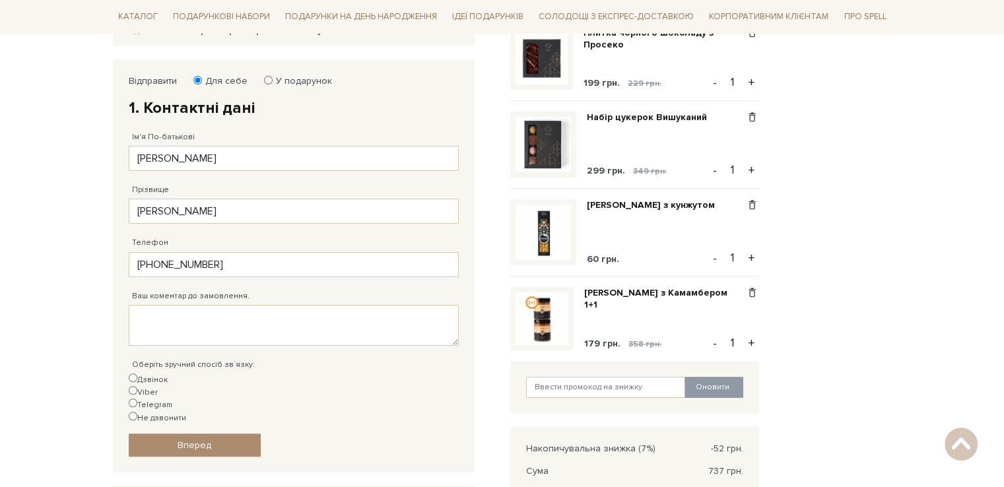
click at [137, 399] on input "Telegram" at bounding box center [133, 403] width 9 height 9
radio input "true"
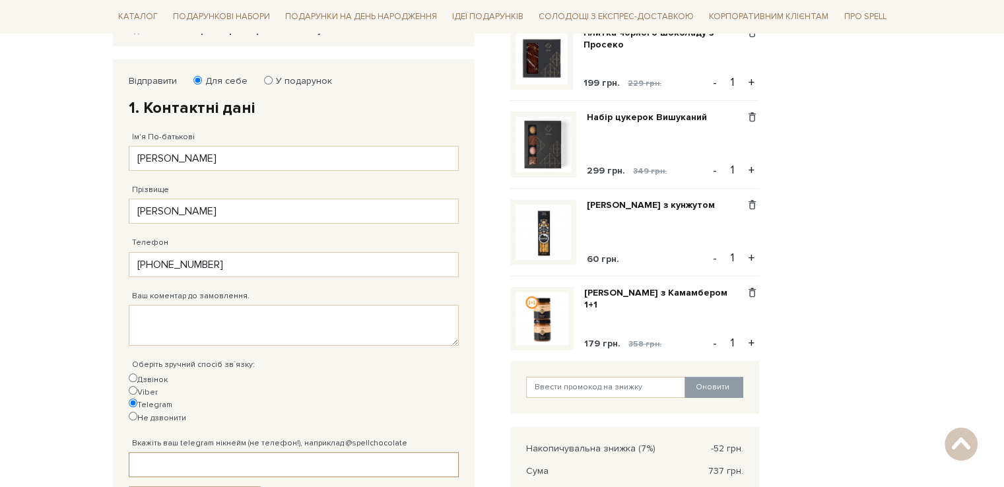
click at [277, 452] on input "Вкажіть ваш telegram нікнейм (не телефон!), наприклад @spellchocolate" at bounding box center [294, 464] width 330 height 25
type input "@ADShymko"
click at [53, 329] on body "Подарункові набори SALE Корпоративним клієнтам Доставка і оплата Консультація: …" at bounding box center [502, 320] width 1004 height 1037
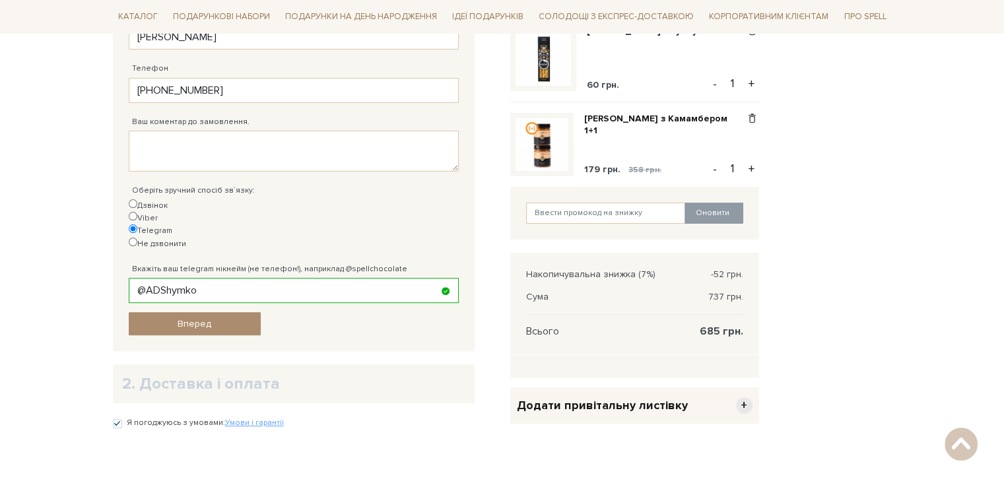
scroll to position [396, 0]
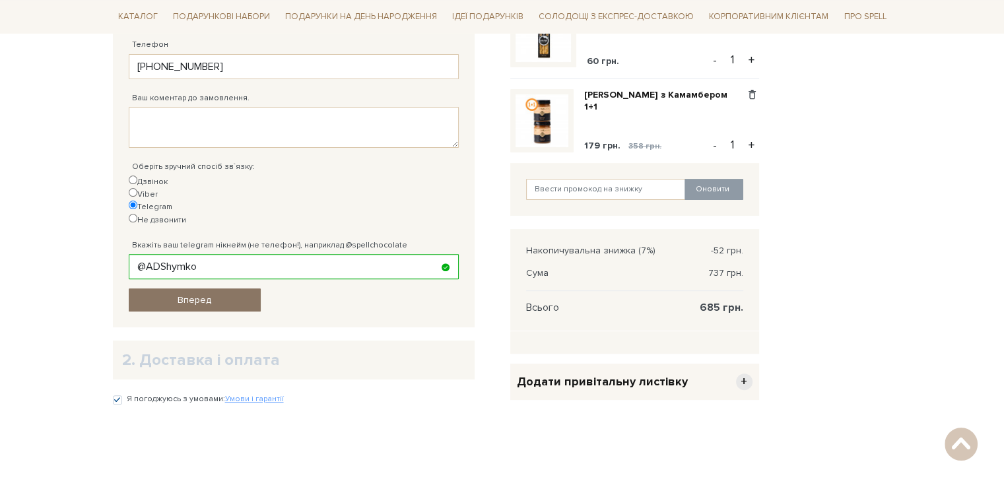
click at [233, 289] on link "Вперед" at bounding box center [195, 300] width 132 height 23
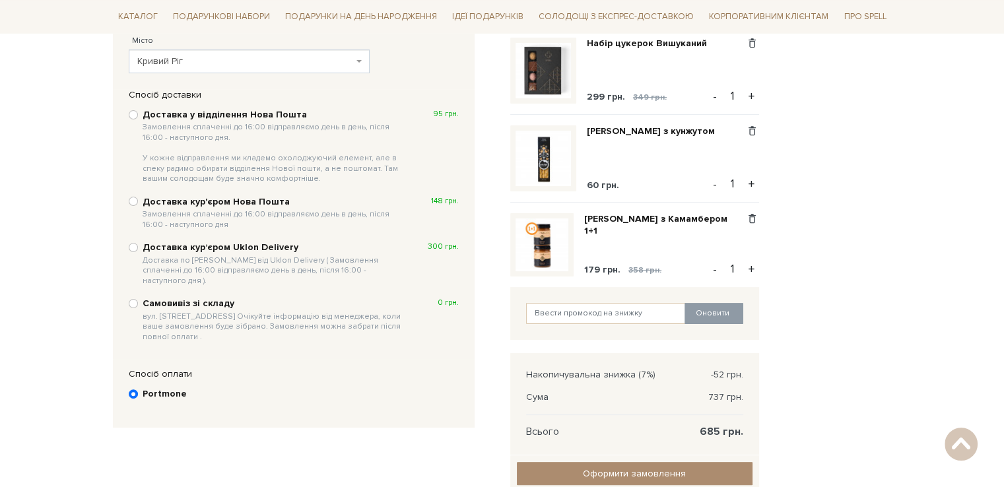
scroll to position [191, 0]
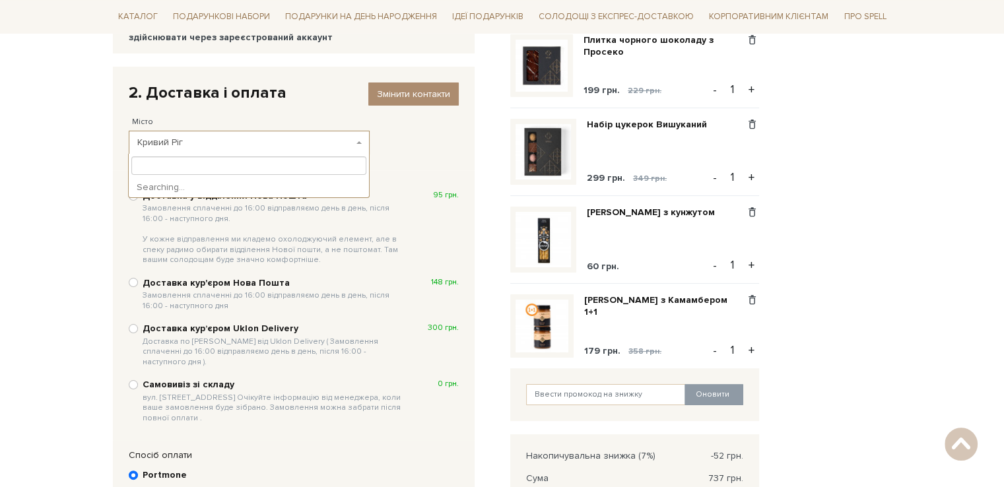
click at [210, 143] on span "Кривий Ріг" at bounding box center [245, 142] width 216 height 13
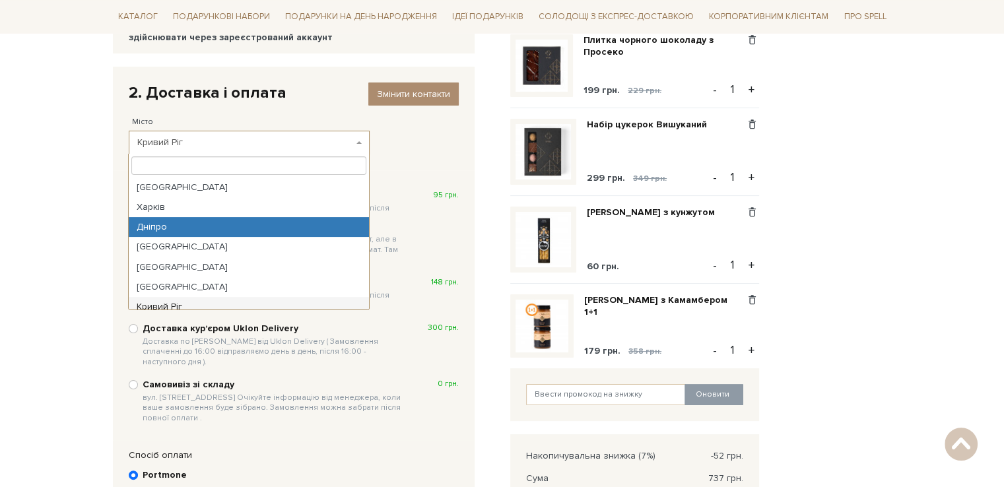
select select "Дніпро"
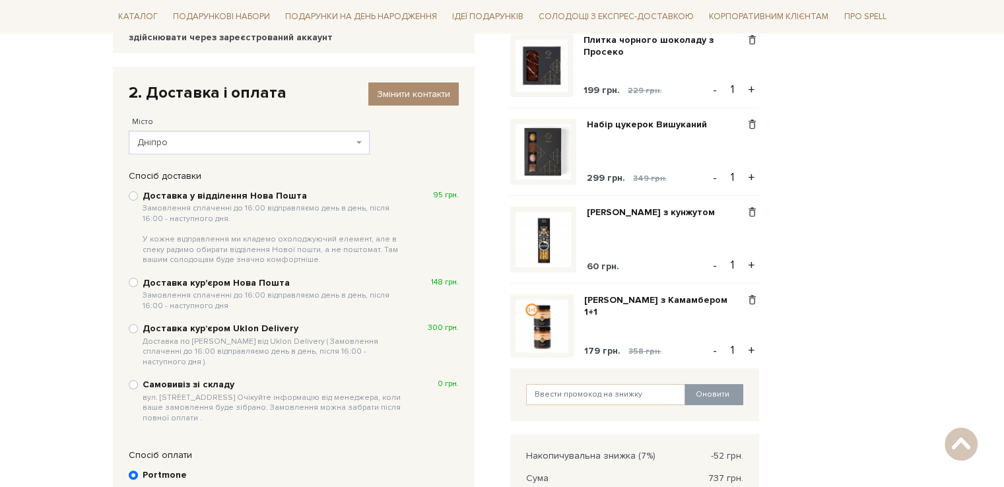
click at [238, 196] on b "Доставка у відділення Нова Пошта Замовлення сплаченні до 16:00 відправляємо ден…" at bounding box center [274, 227] width 263 height 75
click at [138, 196] on input "Доставка у відділення Нова Пошта Замовлення сплаченні до 16:00 відправляємо ден…" at bounding box center [133, 195] width 9 height 9
radio input "true"
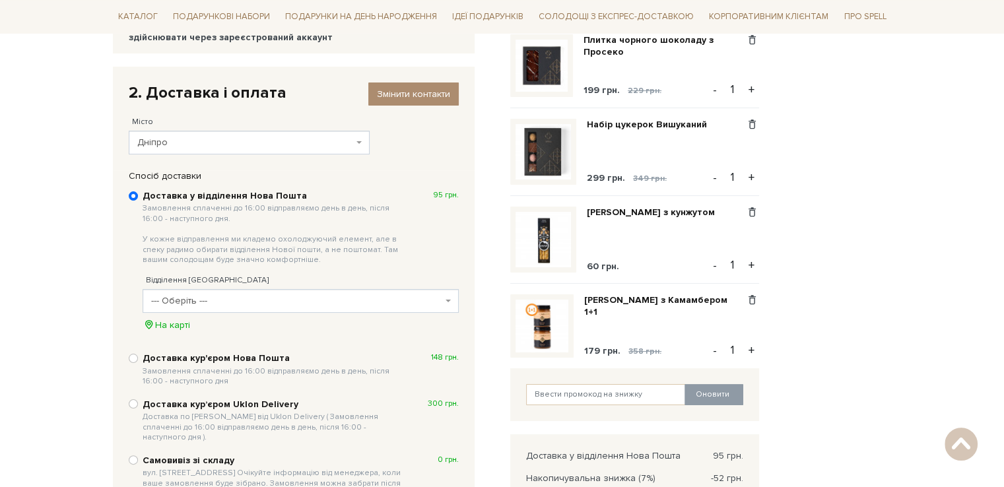
click at [214, 296] on span "--- Оберіть ---" at bounding box center [296, 300] width 291 height 13
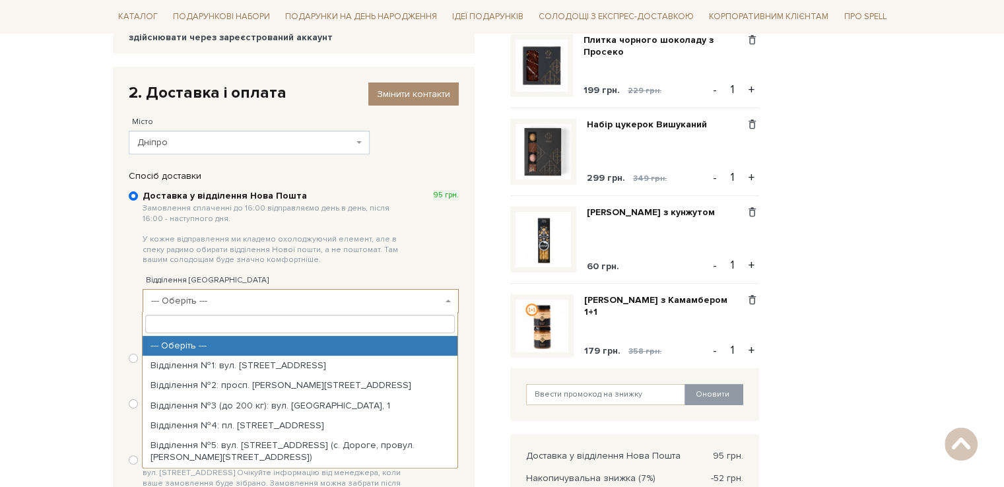
click at [203, 323] on input "search" at bounding box center [300, 324] width 310 height 18
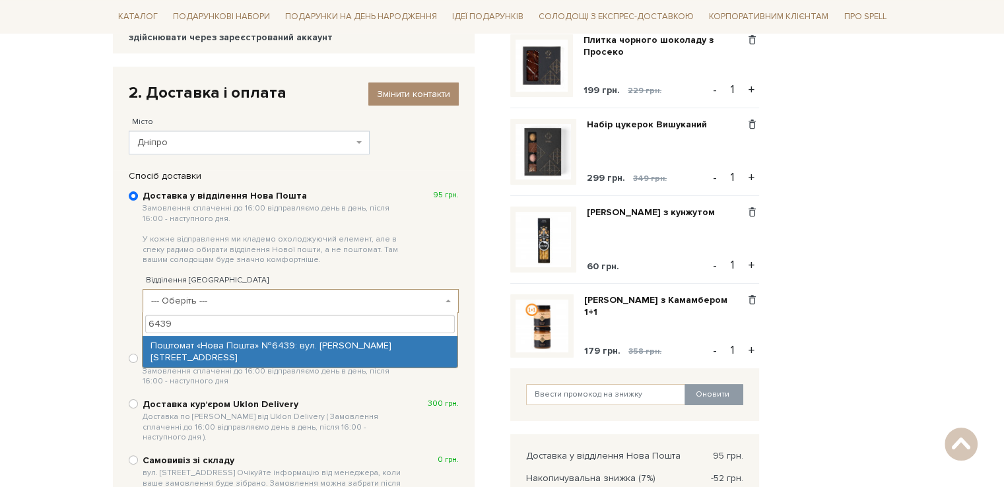
type input "6439"
select select "Поштомат «Нова Пошта» №6439: вул. Шолохова, 29, біля відділення №113"
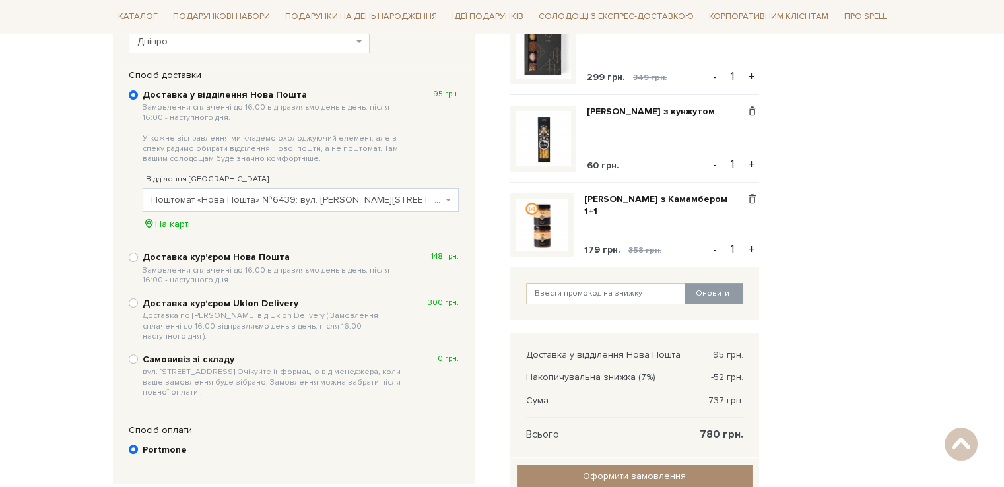
scroll to position [323, 0]
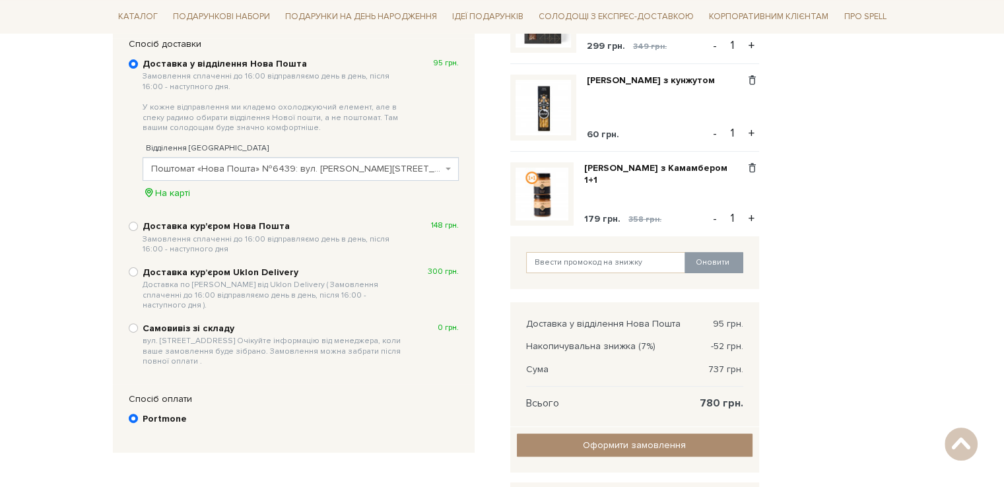
drag, startPoint x: 404, startPoint y: 446, endPoint x: 539, endPoint y: 407, distance: 140.8
click at [404, 446] on div "Відправити Для себе У подарунок 1. Контактні дані Ім'я По-батькові Андрій Запов…" at bounding box center [303, 253] width 397 height 637
click at [607, 264] on input "text" at bounding box center [606, 262] width 160 height 21
paste input "uk2xKg2C"
type input "uk2xKg2C"
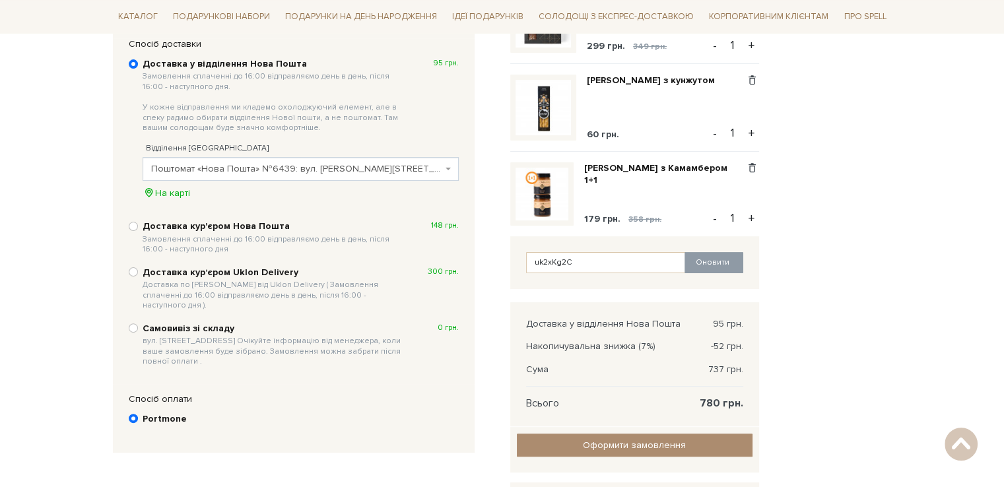
click at [407, 449] on div "Відправити Для себе У подарунок 1. Контактні дані Ім'я По-батькові Андрій Запов…" at bounding box center [303, 253] width 397 height 637
click at [730, 257] on button "Оновити" at bounding box center [714, 262] width 59 height 21
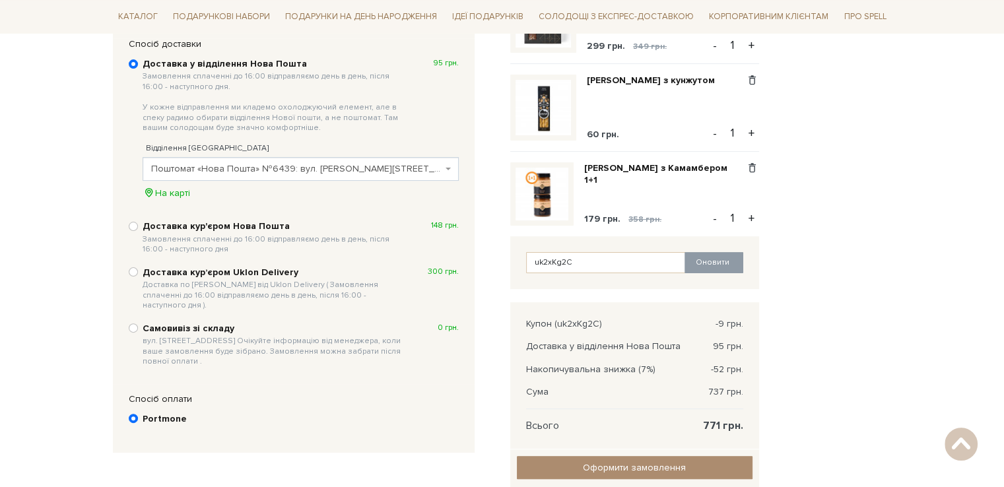
click at [391, 441] on div "Спосіб оплати Ви маєте вибрати спосіб оплати Portmone" at bounding box center [294, 418] width 362 height 69
click at [55, 212] on body "Подарункові набори SALE Корпоративним клієнтам Доставка і оплата Консультація: …" at bounding box center [502, 229] width 1004 height 1105
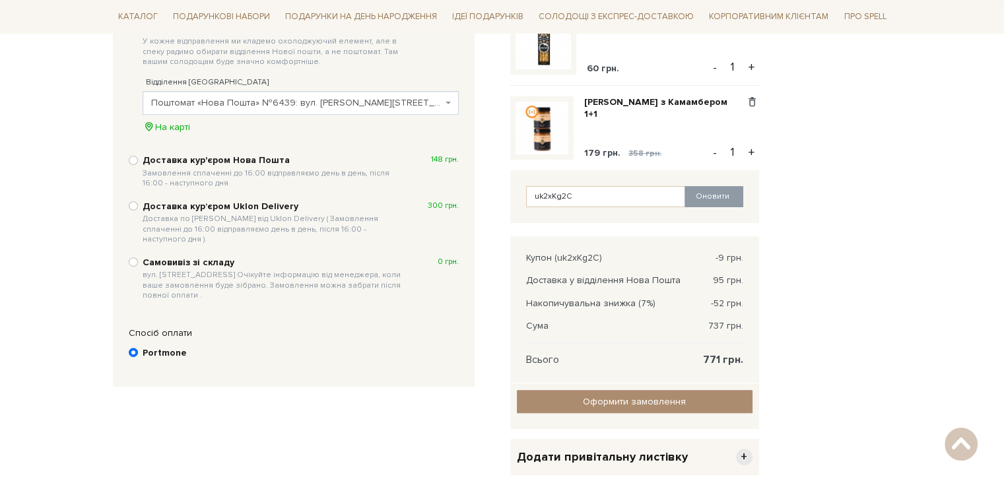
scroll to position [455, 0]
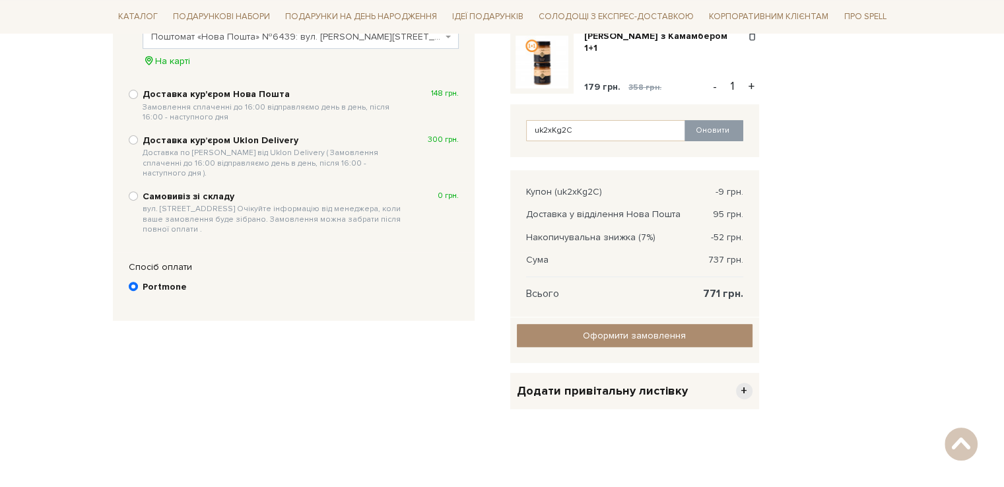
click at [357, 434] on div "Відправити Для себе У подарунок 1. Контактні дані Ім'я По-батькові Андрій Запов…" at bounding box center [303, 133] width 397 height 660
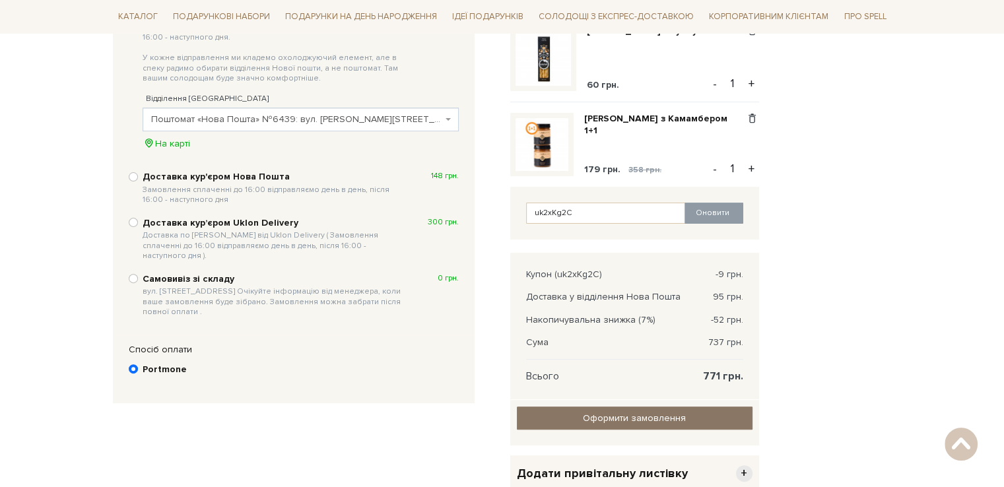
scroll to position [396, 0]
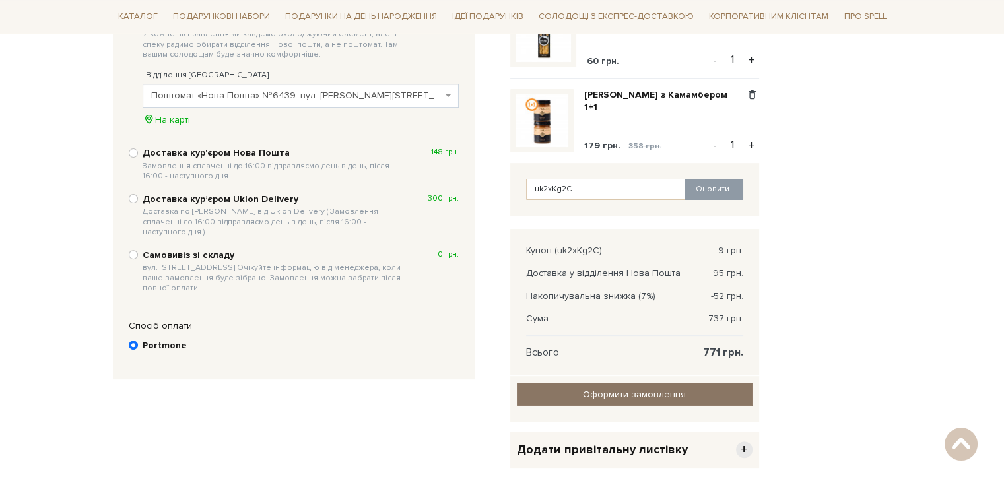
click at [653, 394] on input "Оформити замовлення" at bounding box center [635, 394] width 236 height 23
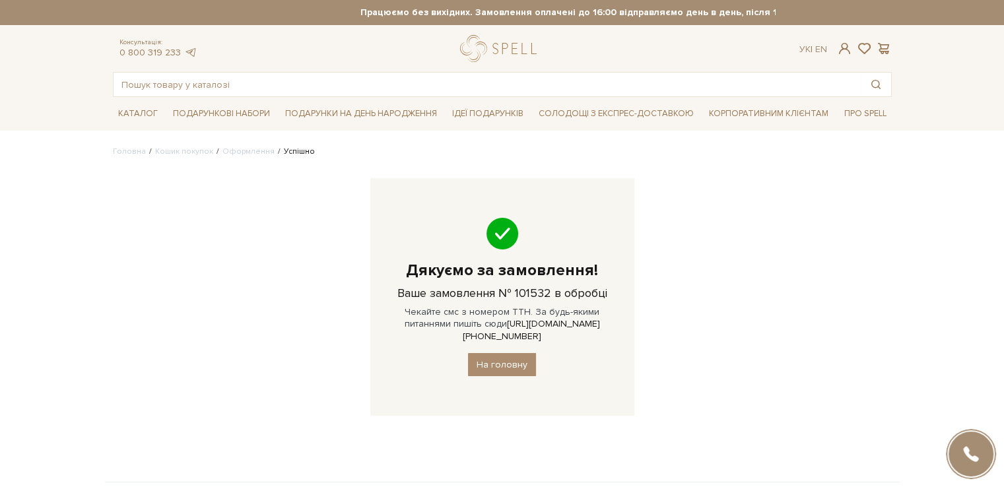
click at [343, 279] on div "Головна Кошик покупок Оформлення Успішно Дякуємо за замовлення! Ваше замовлення…" at bounding box center [502, 290] width 795 height 289
click at [557, 323] on link "[URL][DOMAIN_NAME][PHONE_NUMBER]" at bounding box center [531, 329] width 137 height 23
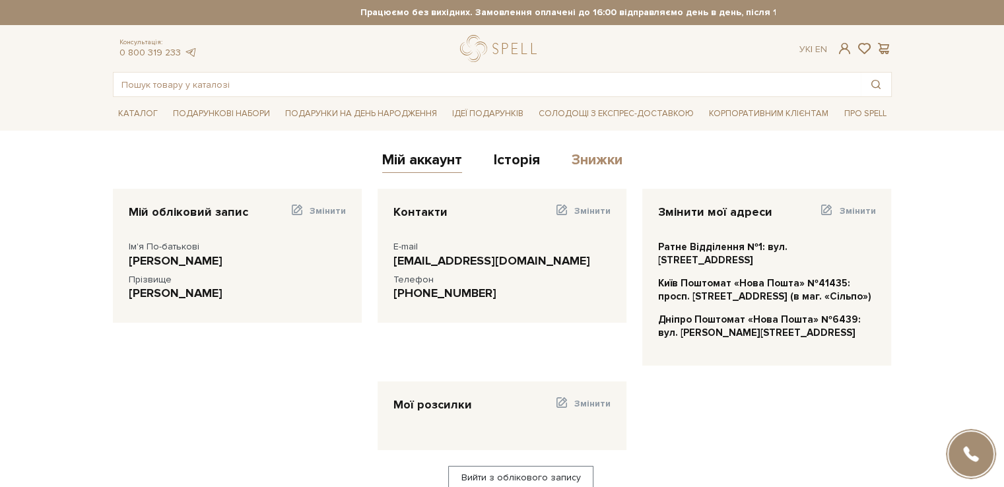
click at [595, 160] on link "Знижки" at bounding box center [597, 162] width 51 height 22
